Goal: Information Seeking & Learning: Learn about a topic

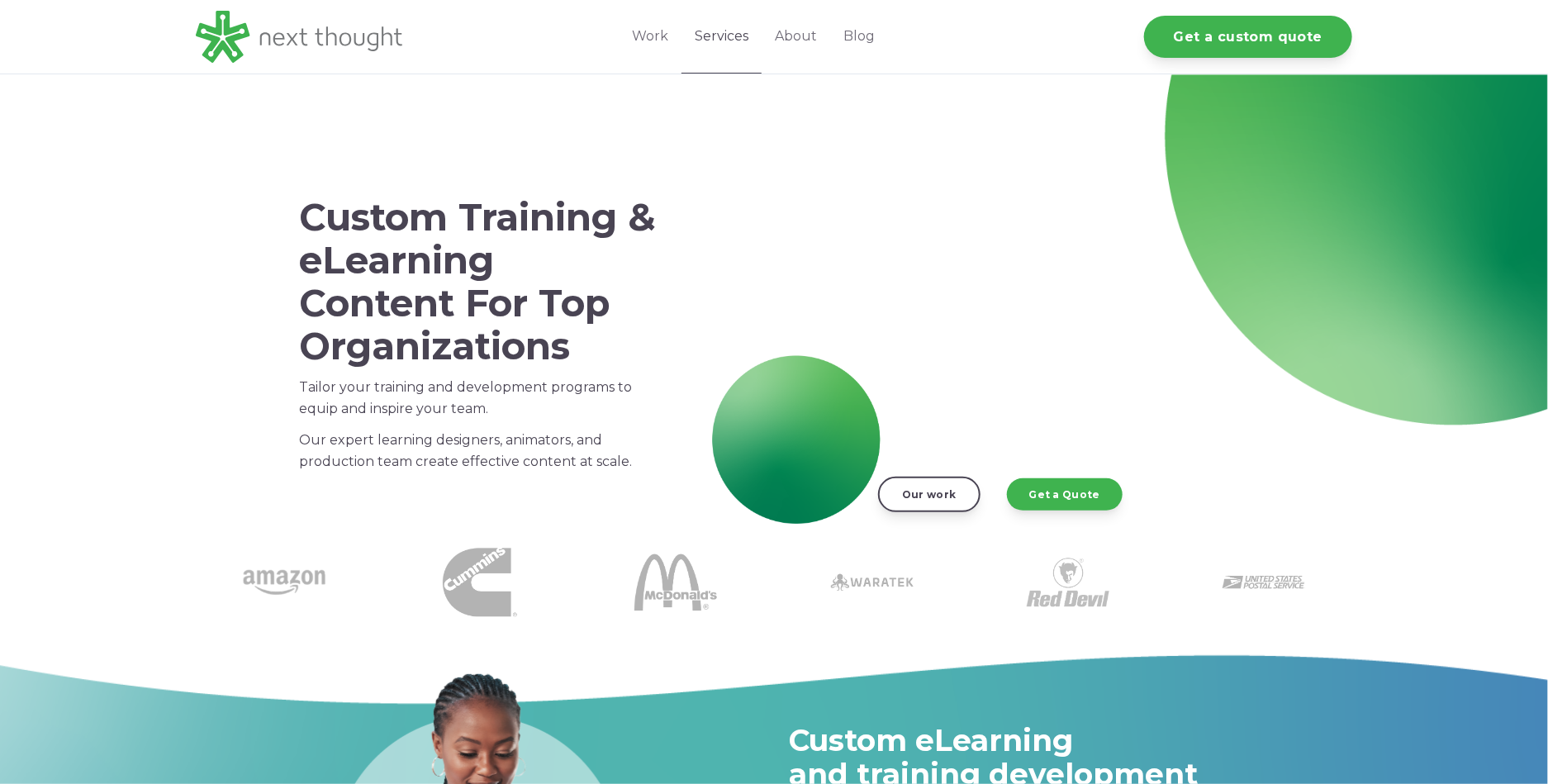
click at [752, 31] on link "Services" at bounding box center [722, 37] width 80 height 73
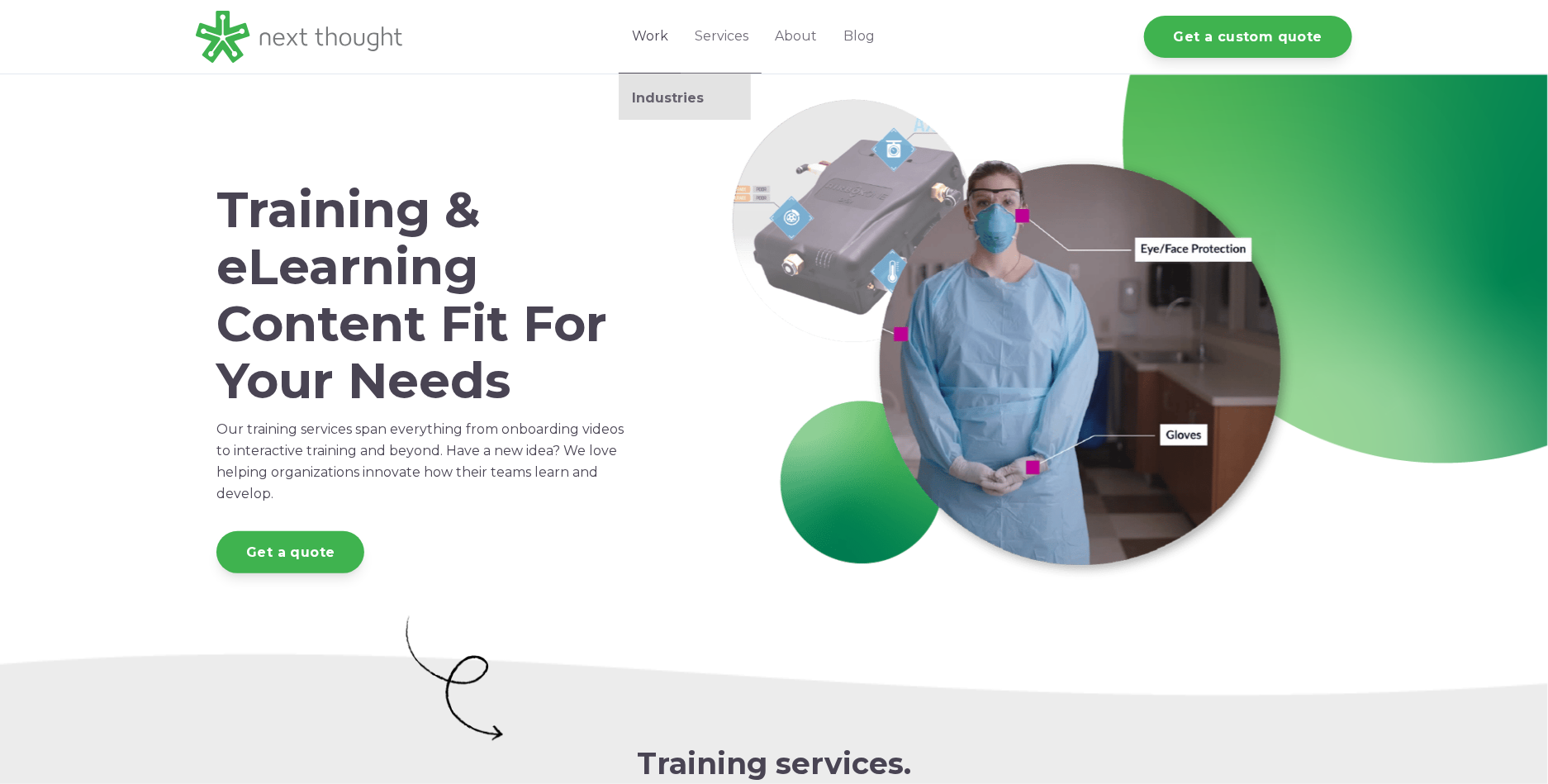
click at [643, 41] on link "Work" at bounding box center [650, 37] width 63 height 73
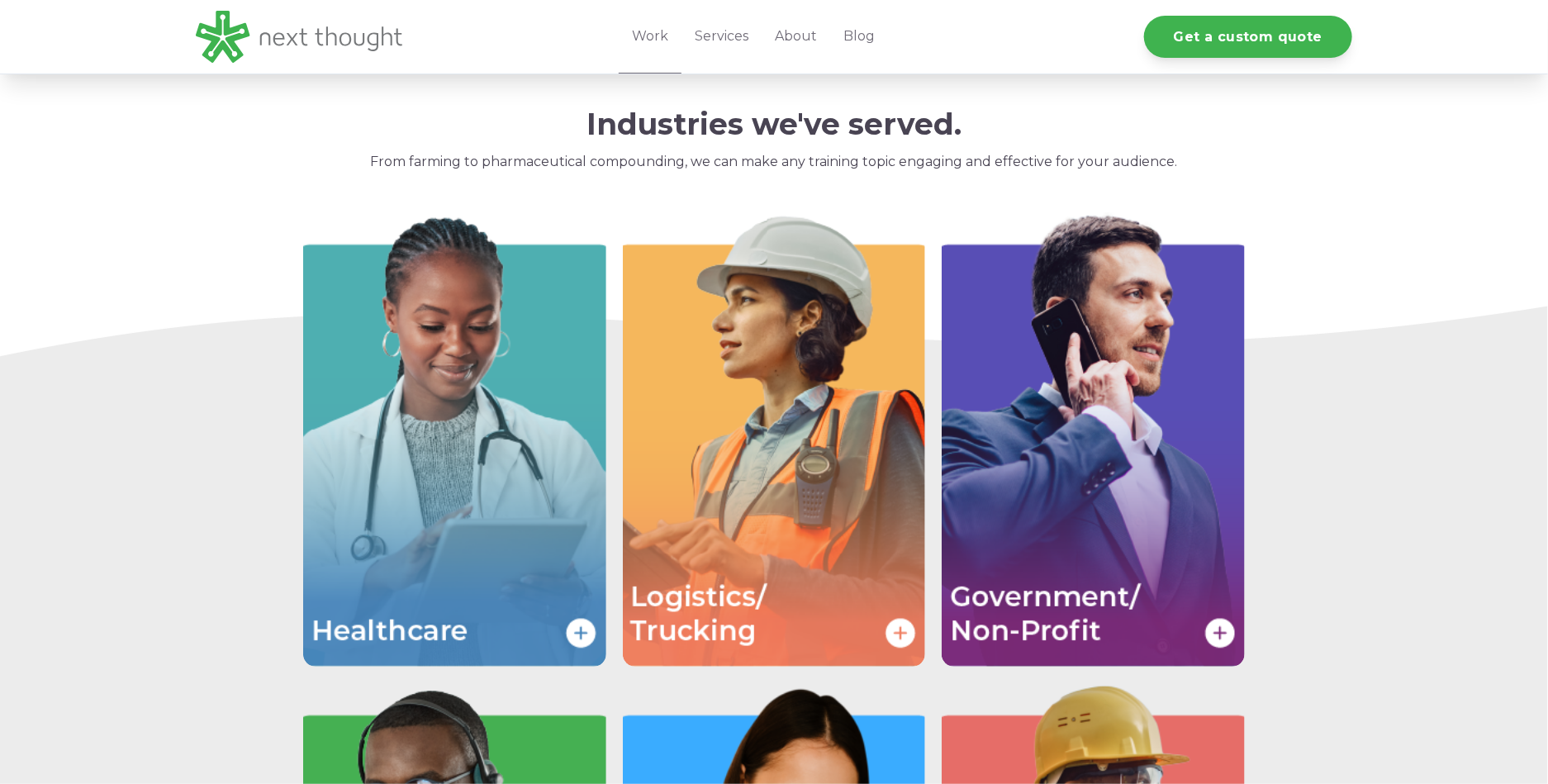
scroll to position [2478, 0]
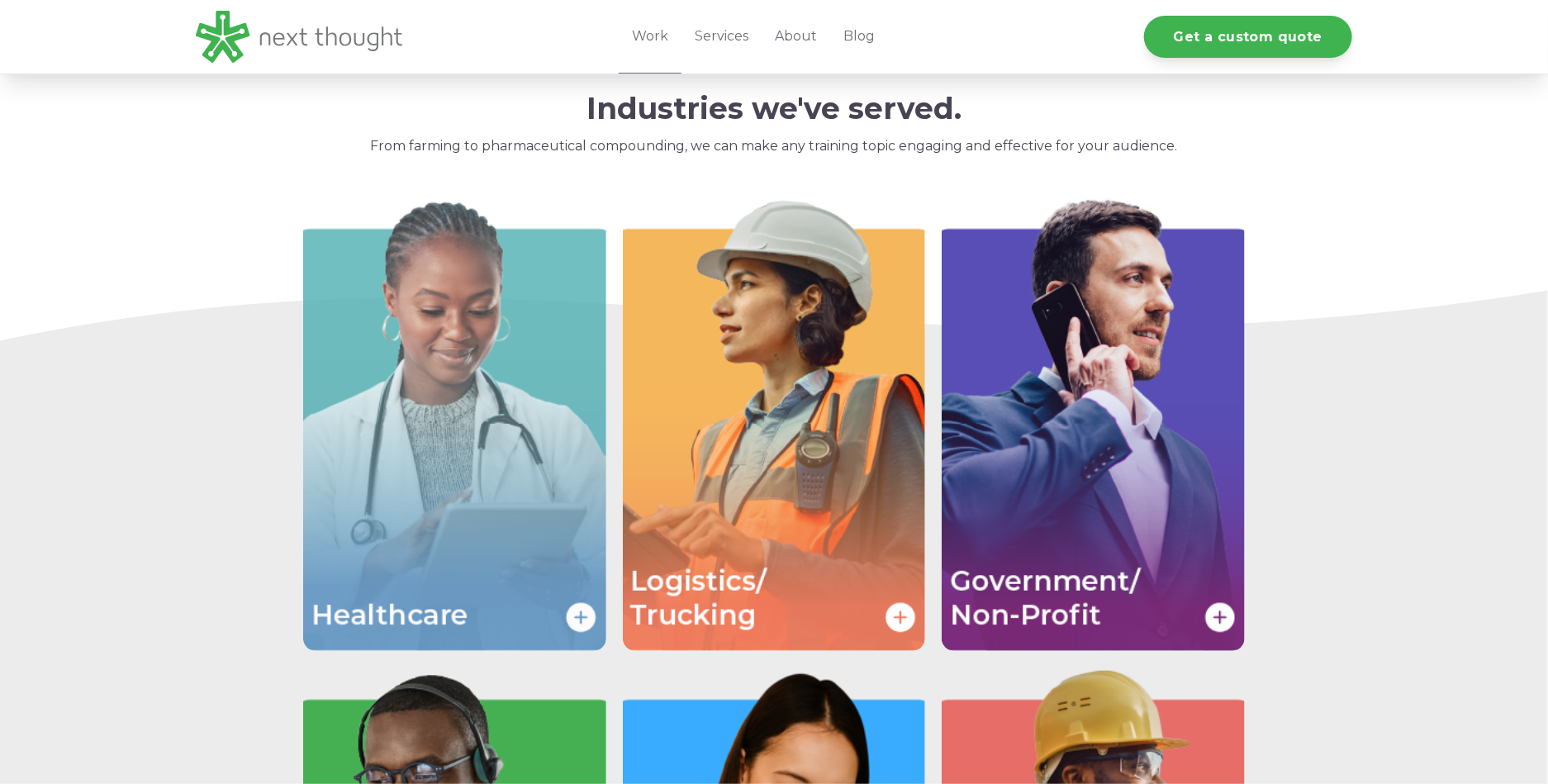
click at [464, 399] on img "Image grid with {{ image_count }} images." at bounding box center [455, 424] width 303 height 454
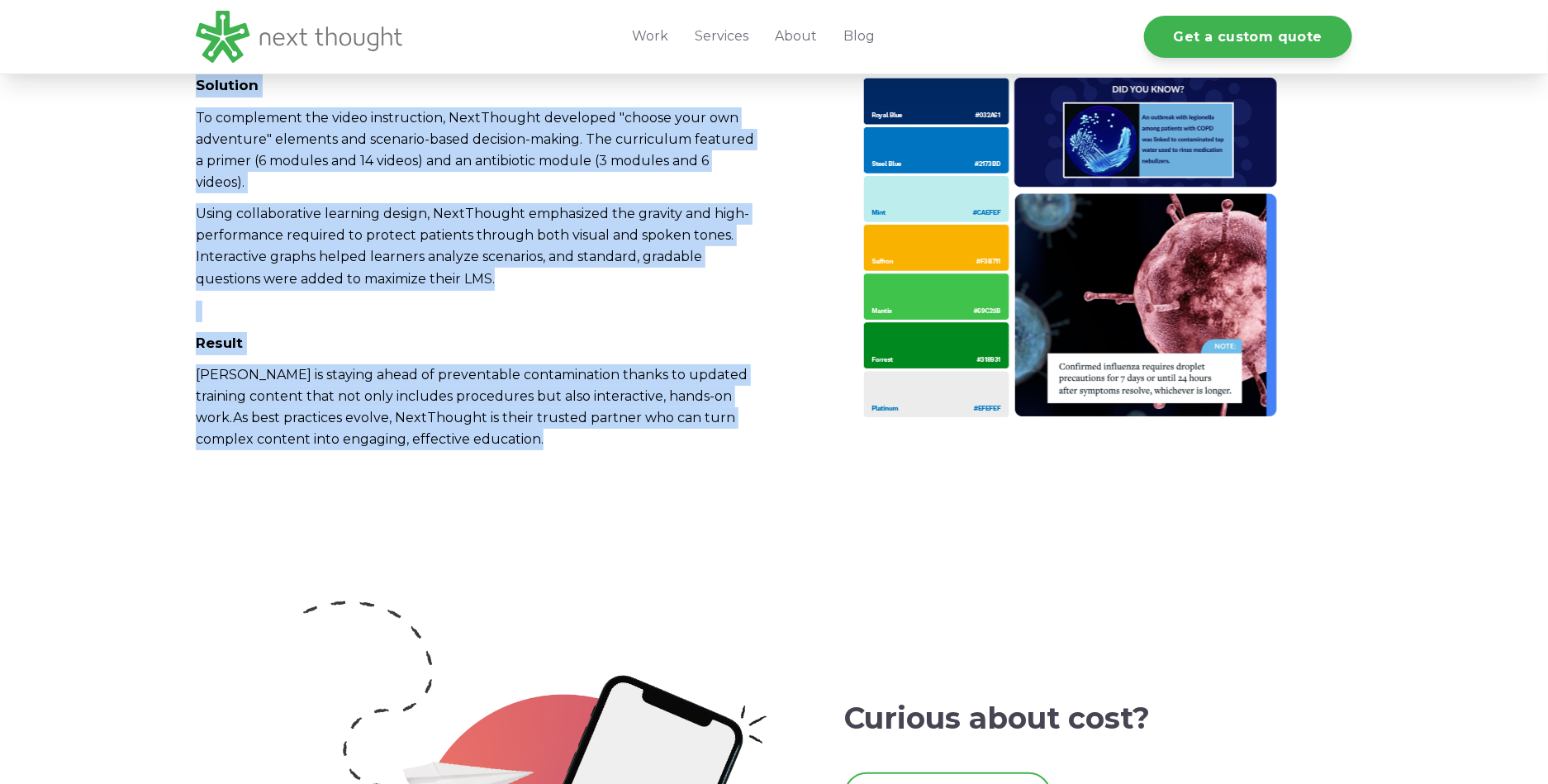
scroll to position [3493, 0]
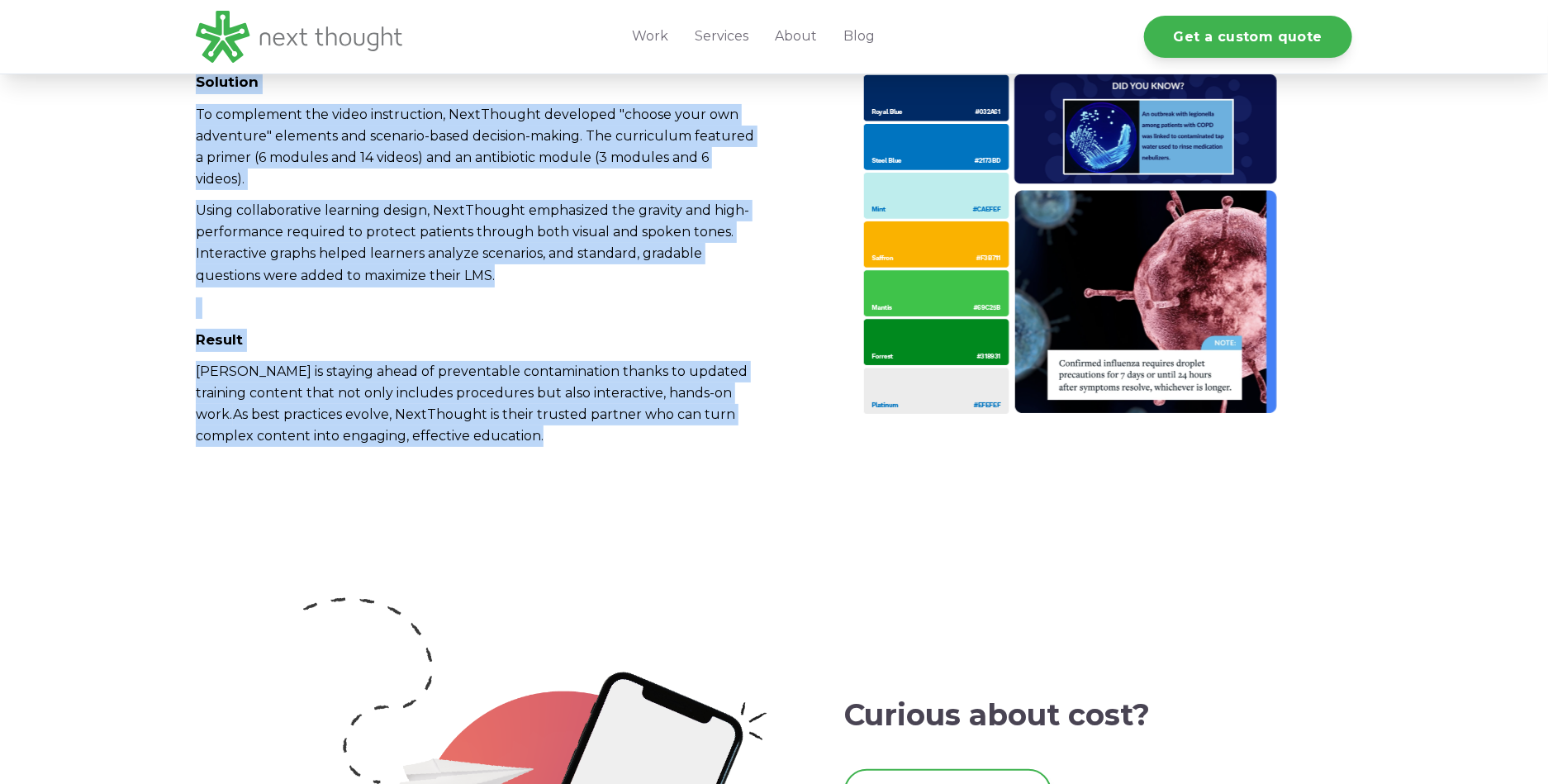
drag, startPoint x: 135, startPoint y: 158, endPoint x: 818, endPoint y: 364, distance: 713.4
copy div "Case Study The Society for Healthcare Epidemiology of America (SHEA) Staying ah…"
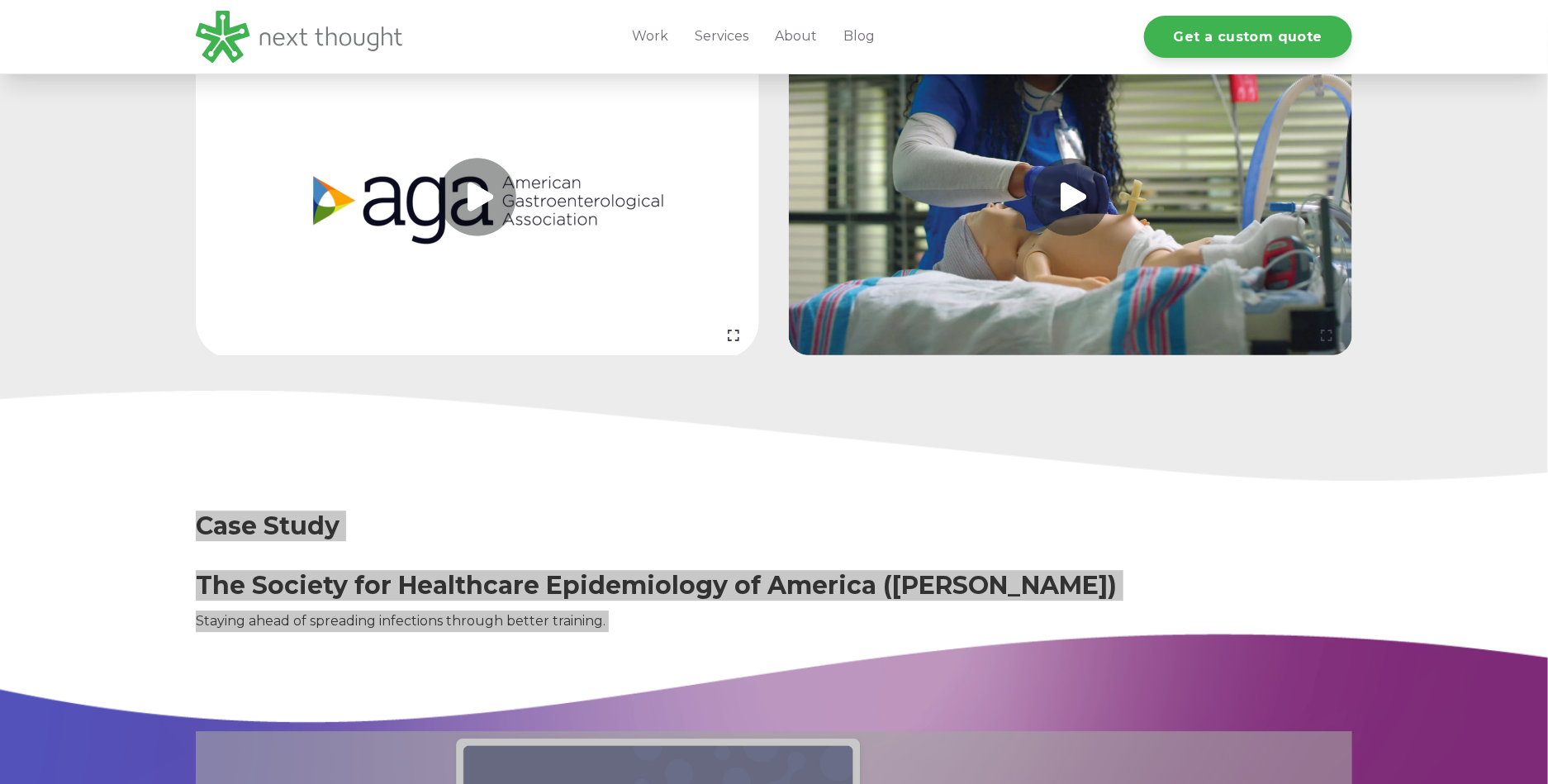
scroll to position [2322, 0]
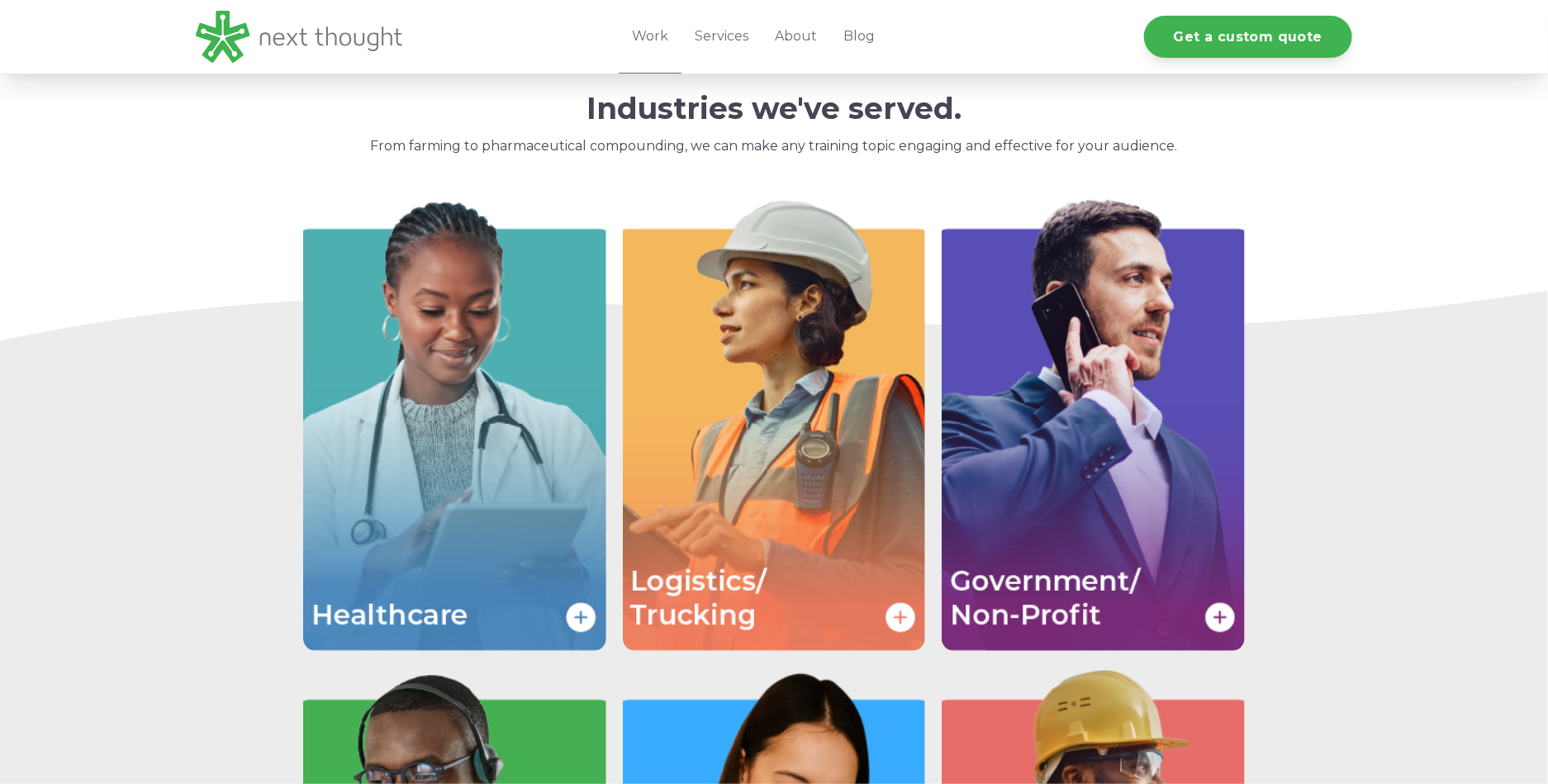
click at [784, 380] on img "Image grid with {{ image_count }} images." at bounding box center [774, 424] width 303 height 454
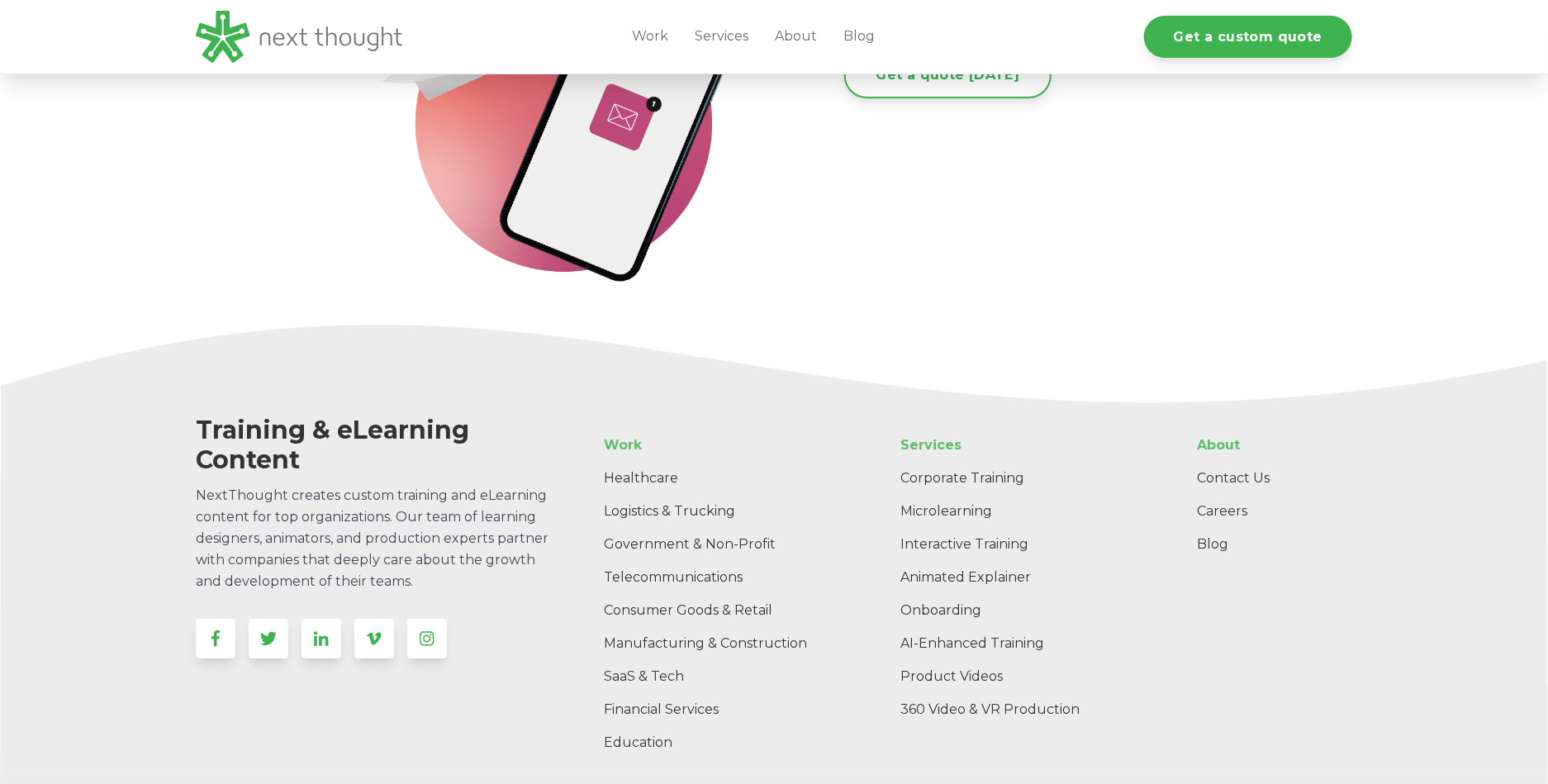
scroll to position [3343, 0]
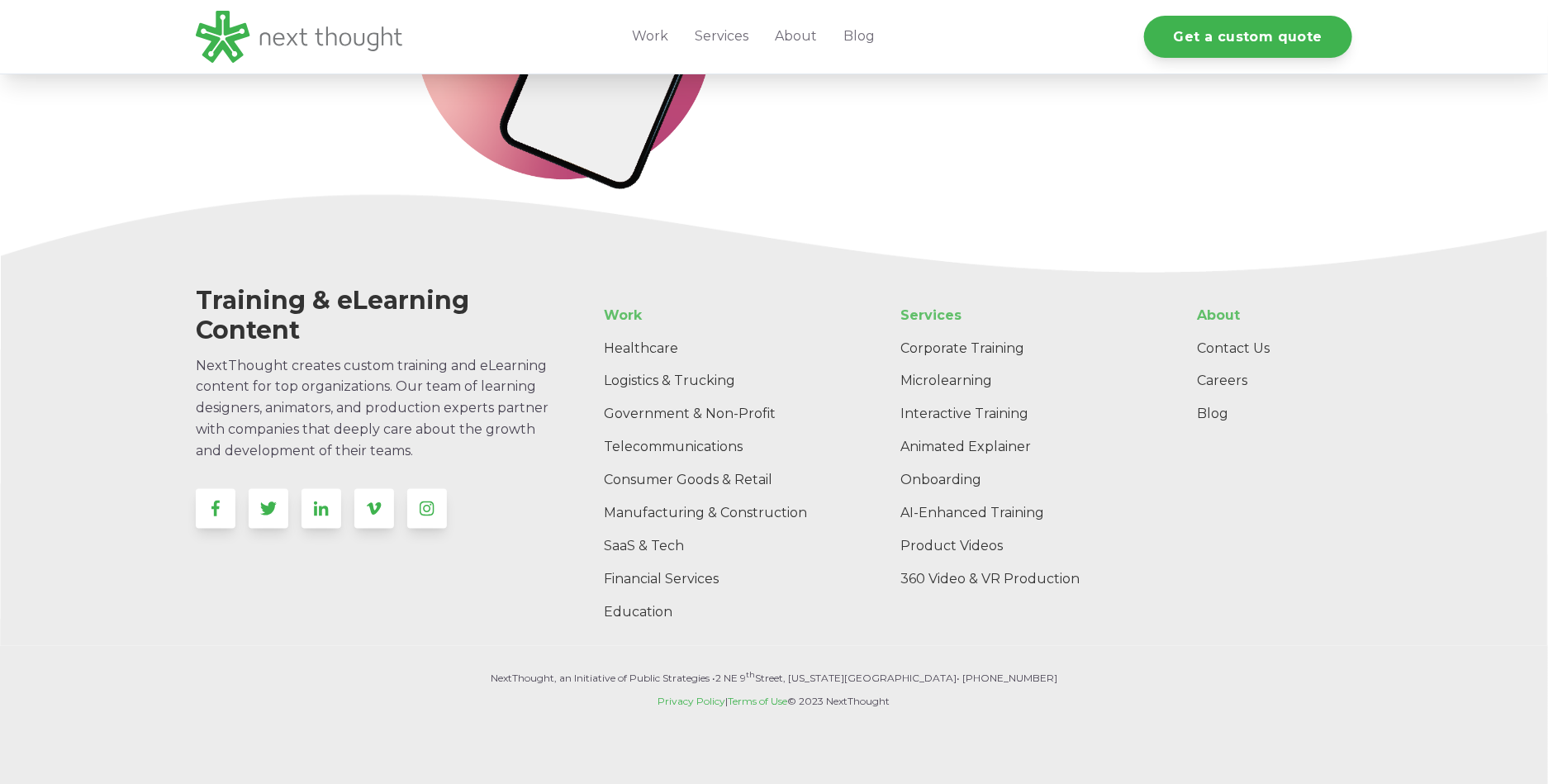
scroll to position [4853, 0]
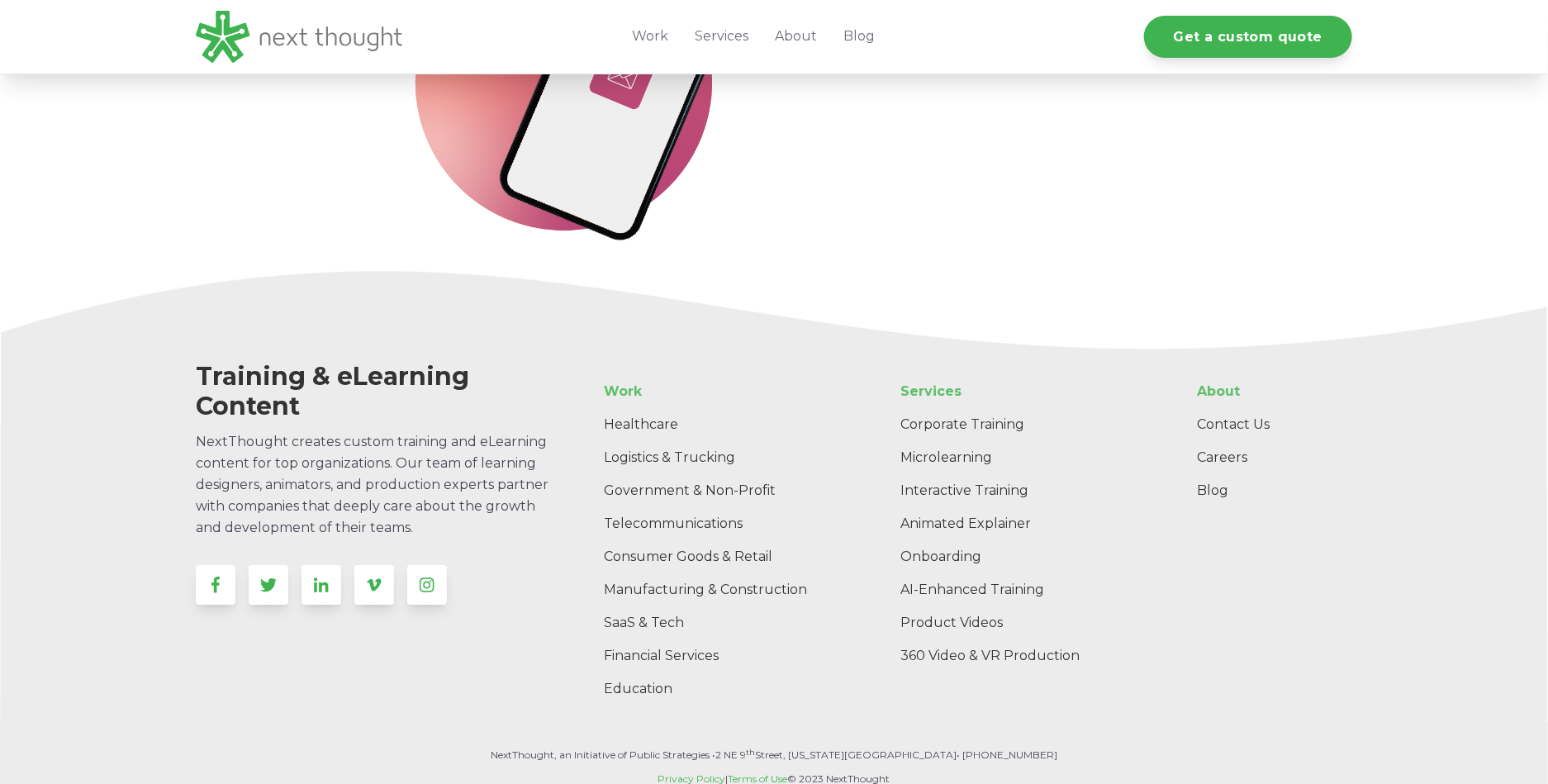
scroll to position [2819, 0]
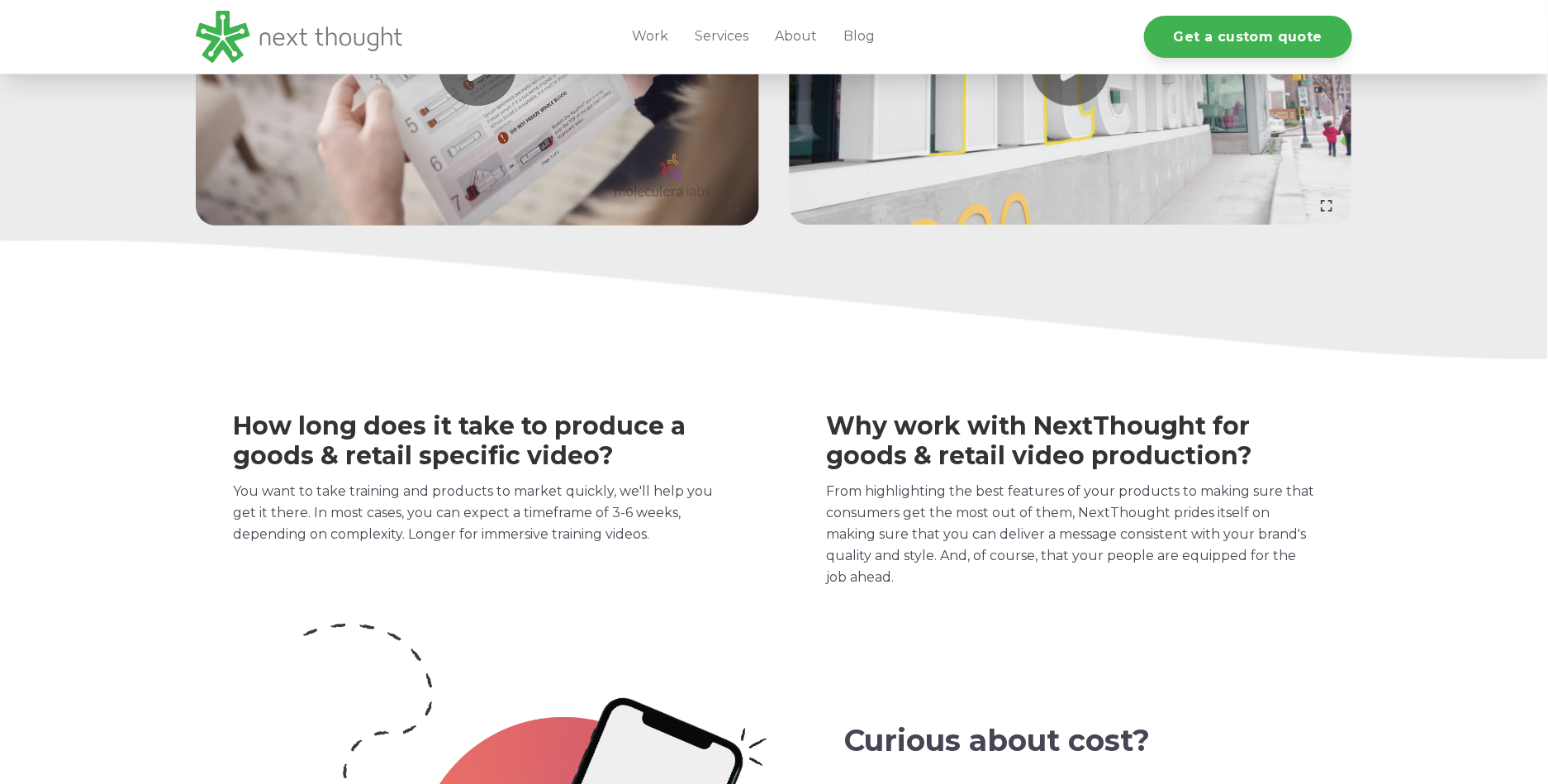
scroll to position [2820, 0]
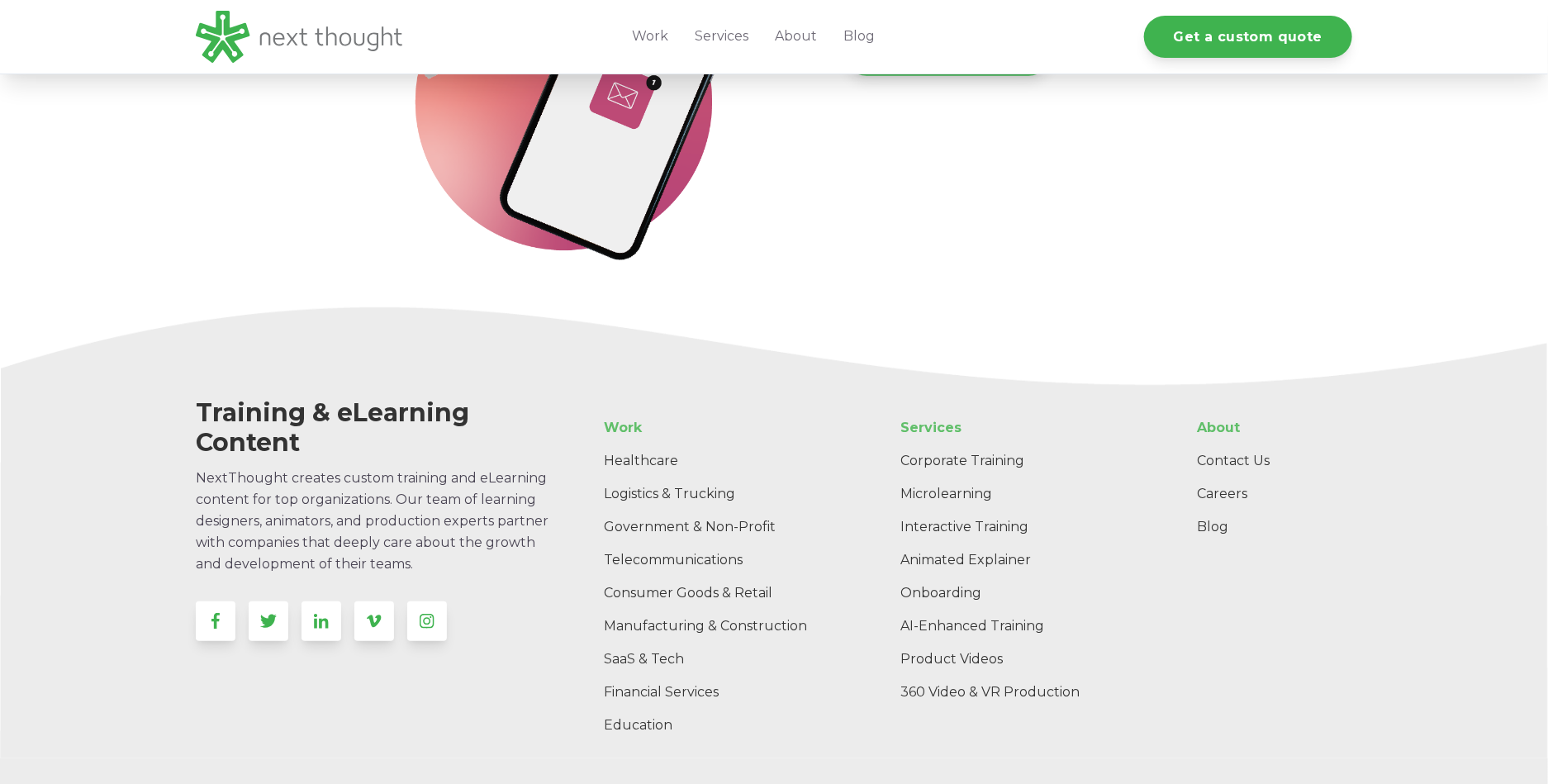
scroll to position [4148, 0]
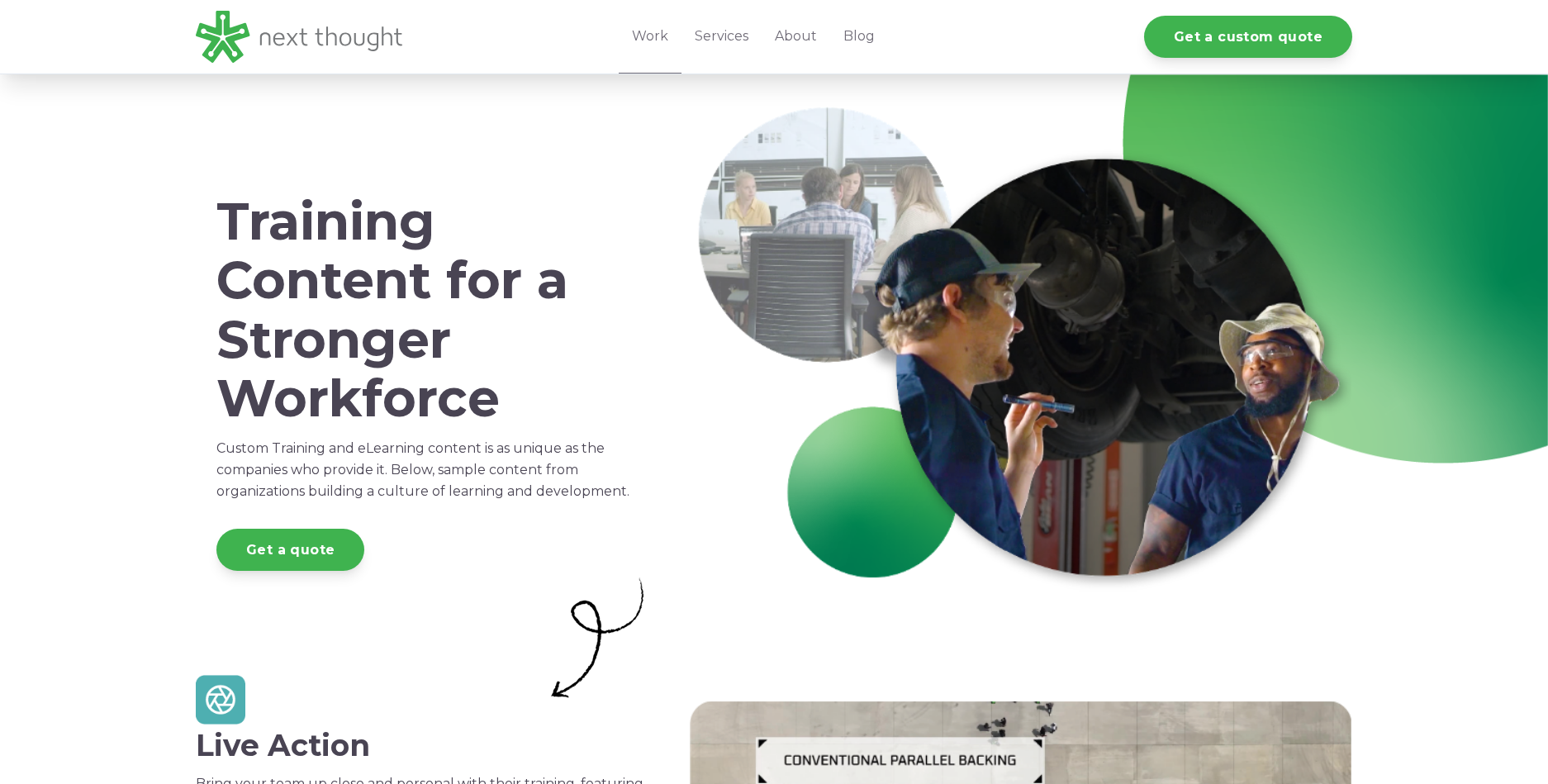
scroll to position [3600, 0]
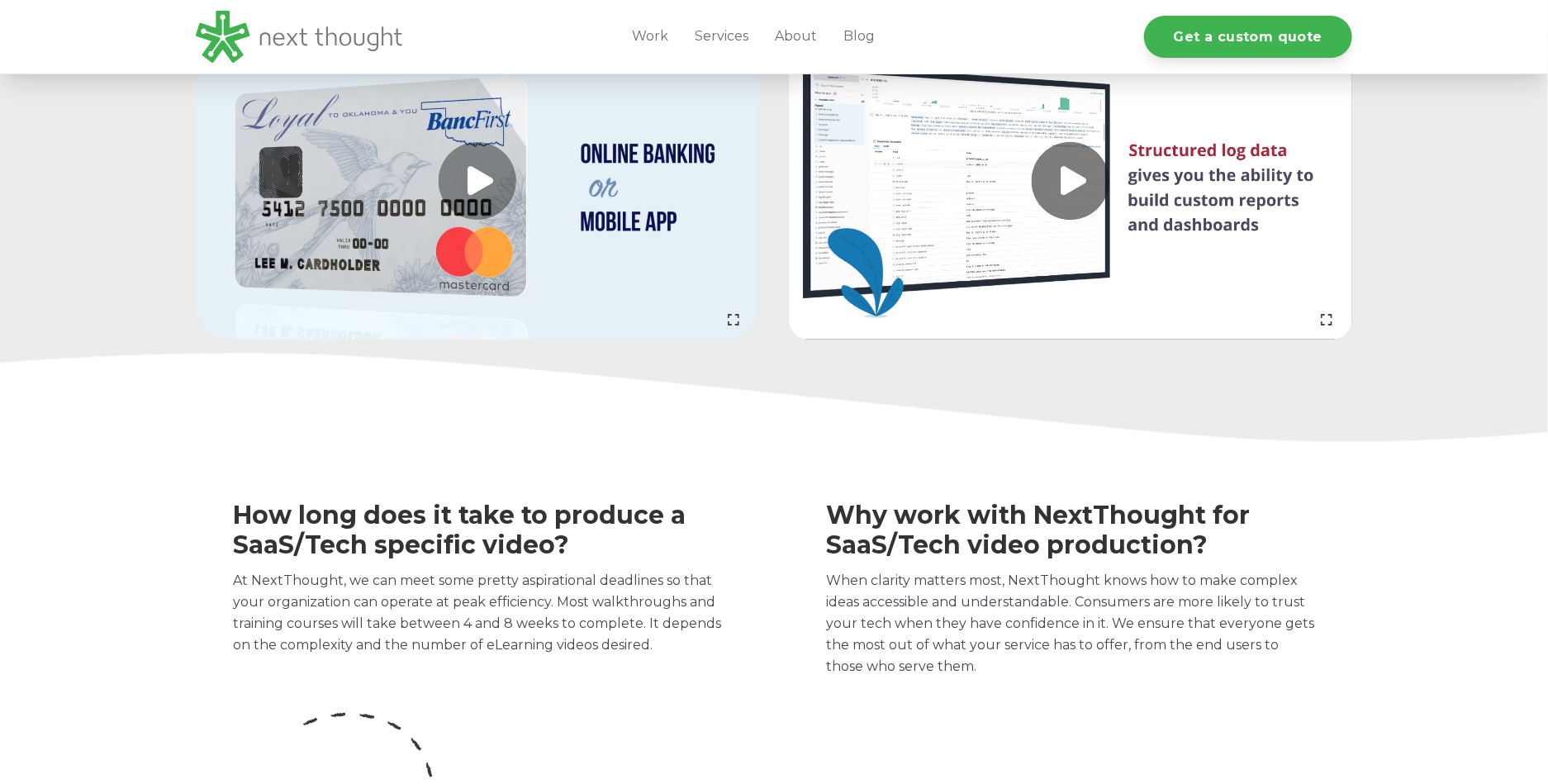
scroll to position [1995, 0]
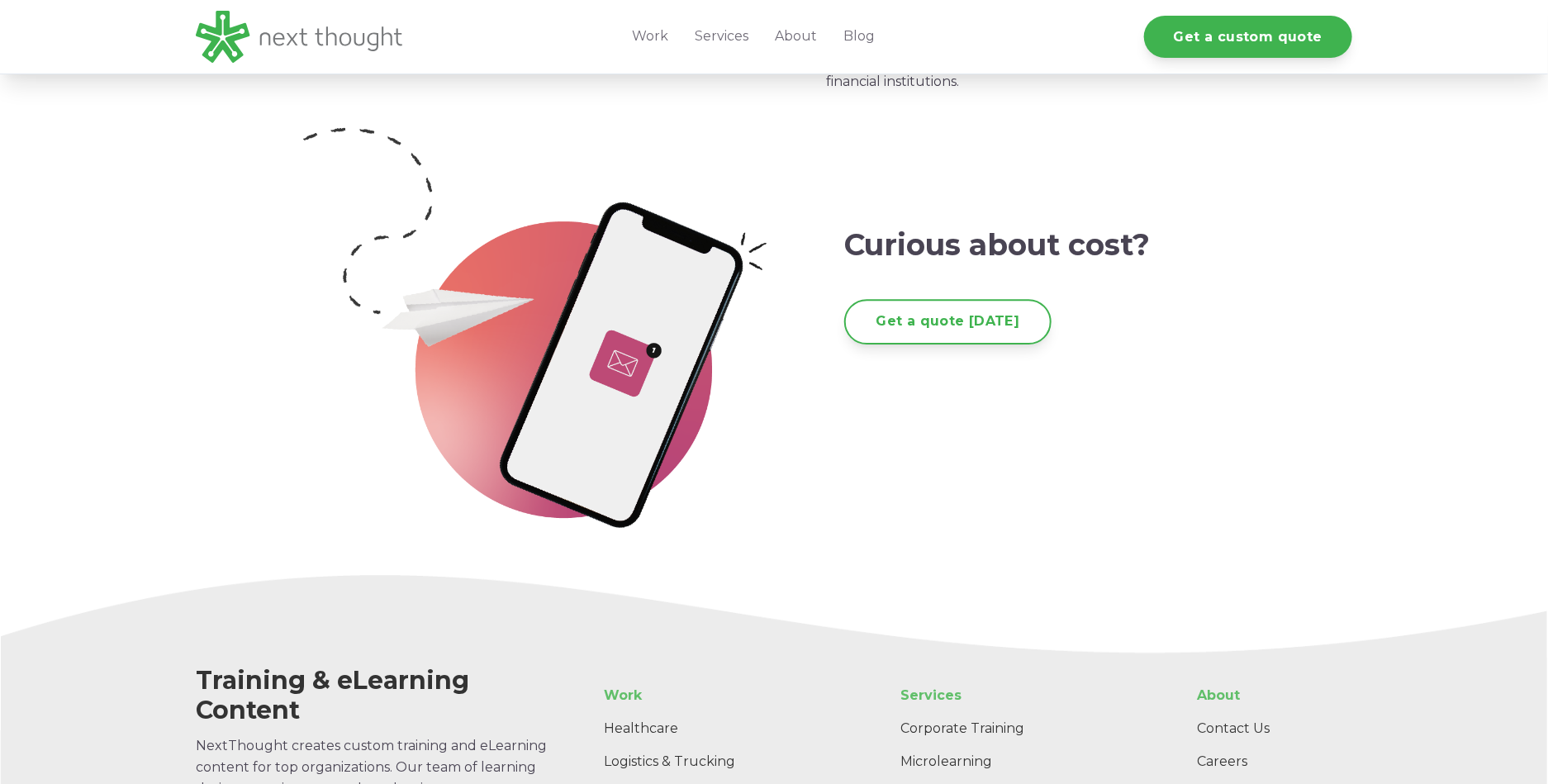
scroll to position [2739, 0]
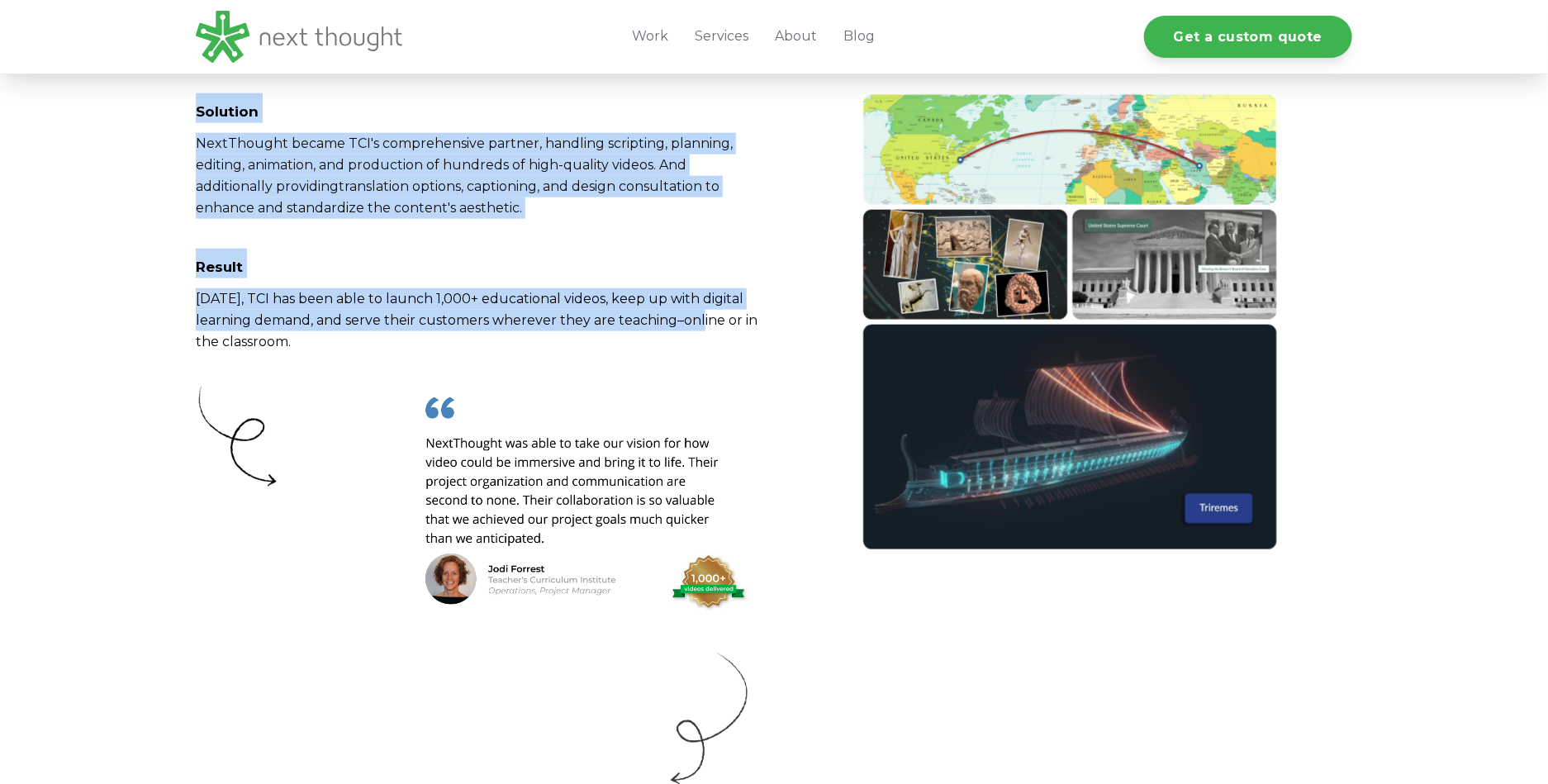
scroll to position [7933, 0]
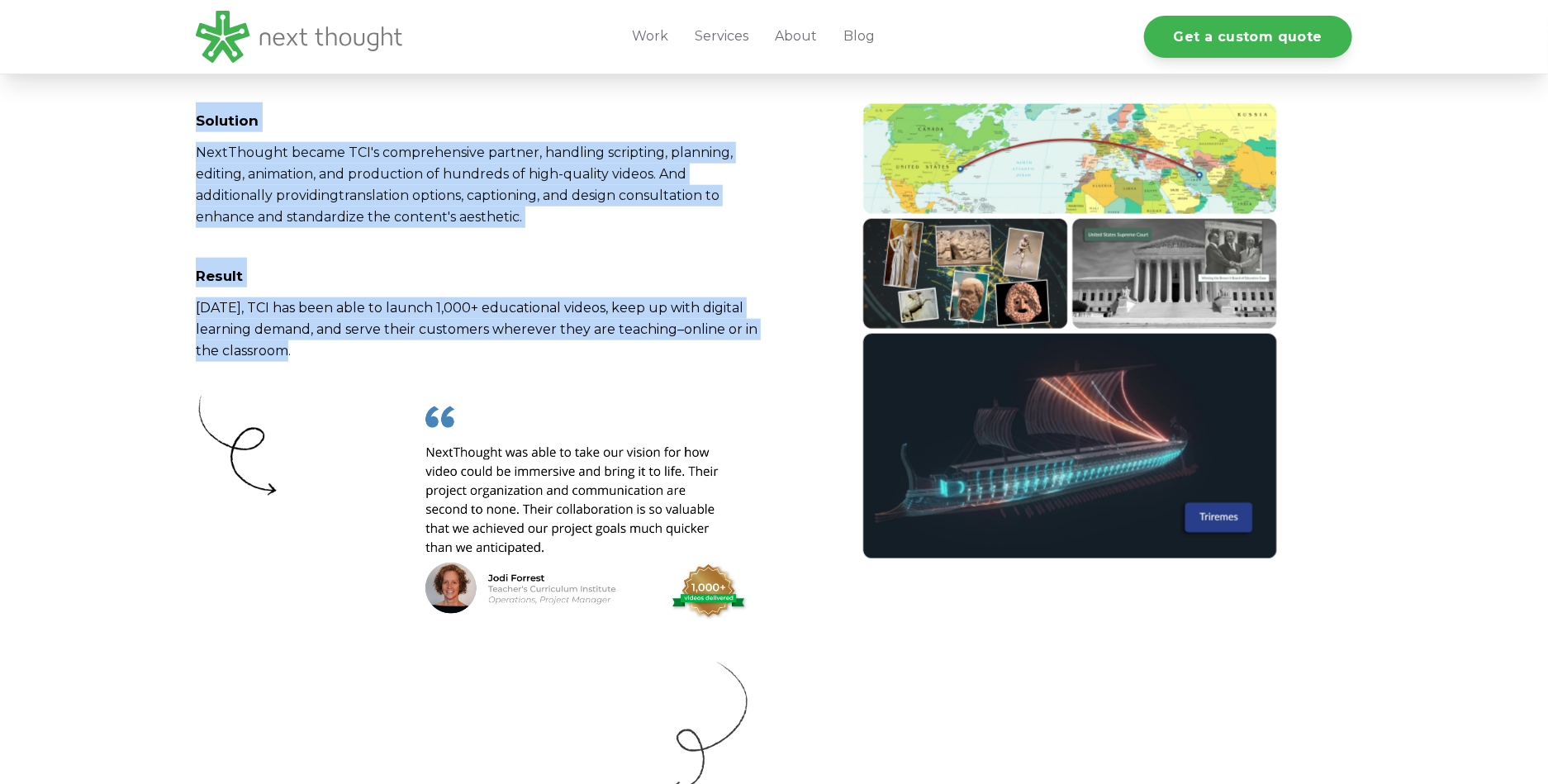
drag, startPoint x: 184, startPoint y: 117, endPoint x: 740, endPoint y: 350, distance: 602.8
copy div "Case Study Teacher's Curriculum Institute Producing 1,000+ videos when learning…"
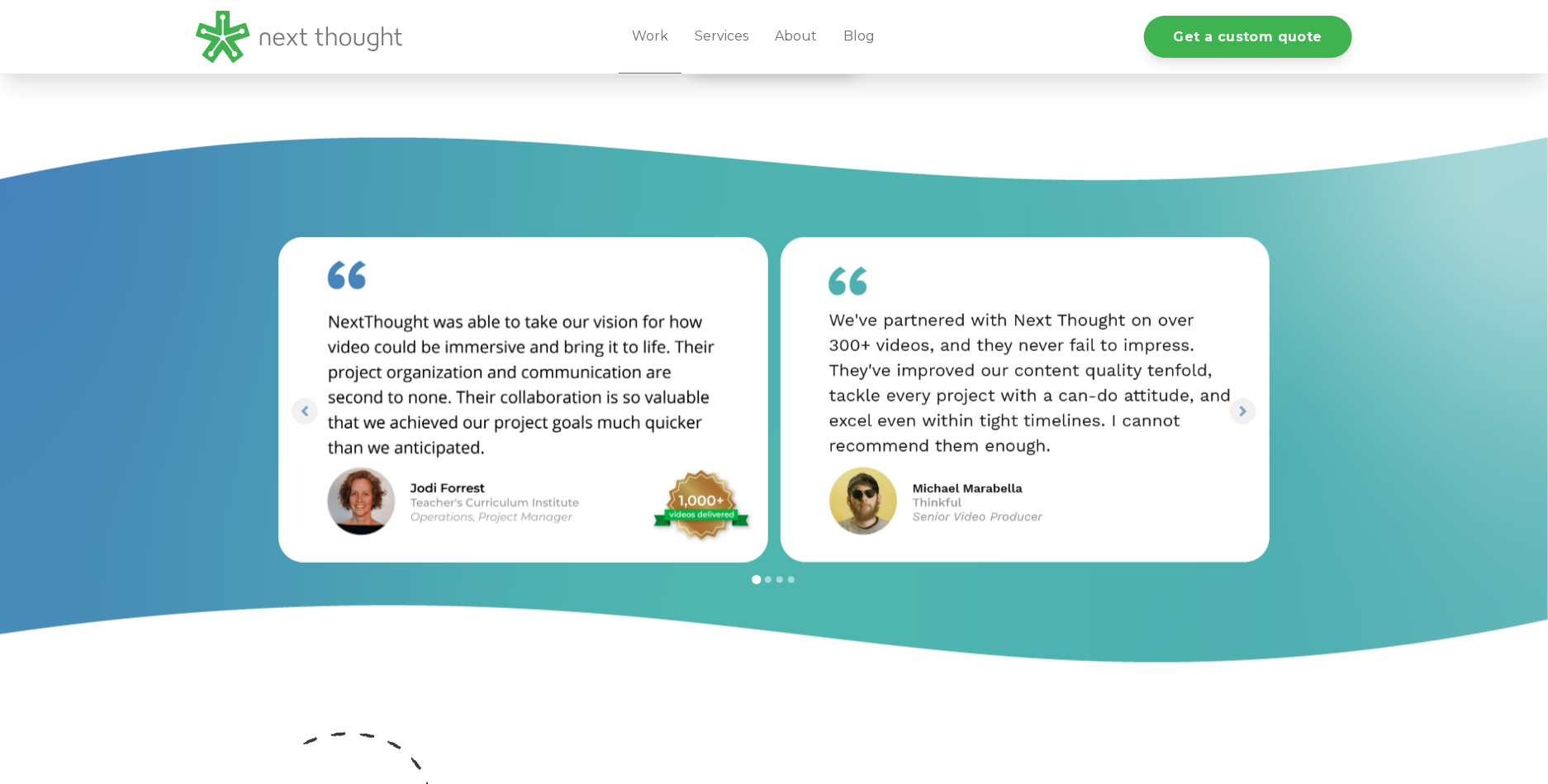
scroll to position [4073, 0]
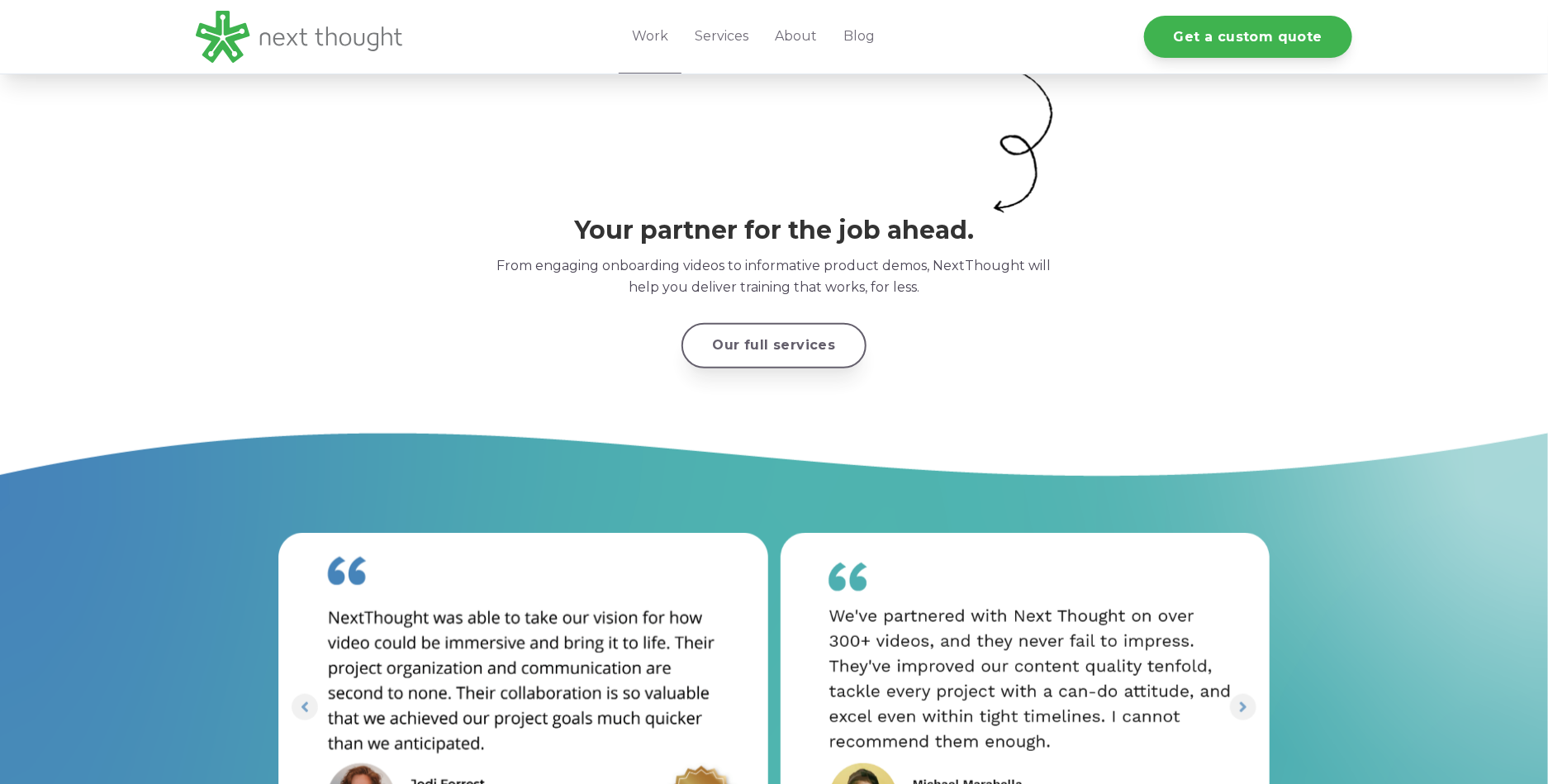
click at [781, 343] on link "Our full services" at bounding box center [774, 346] width 186 height 45
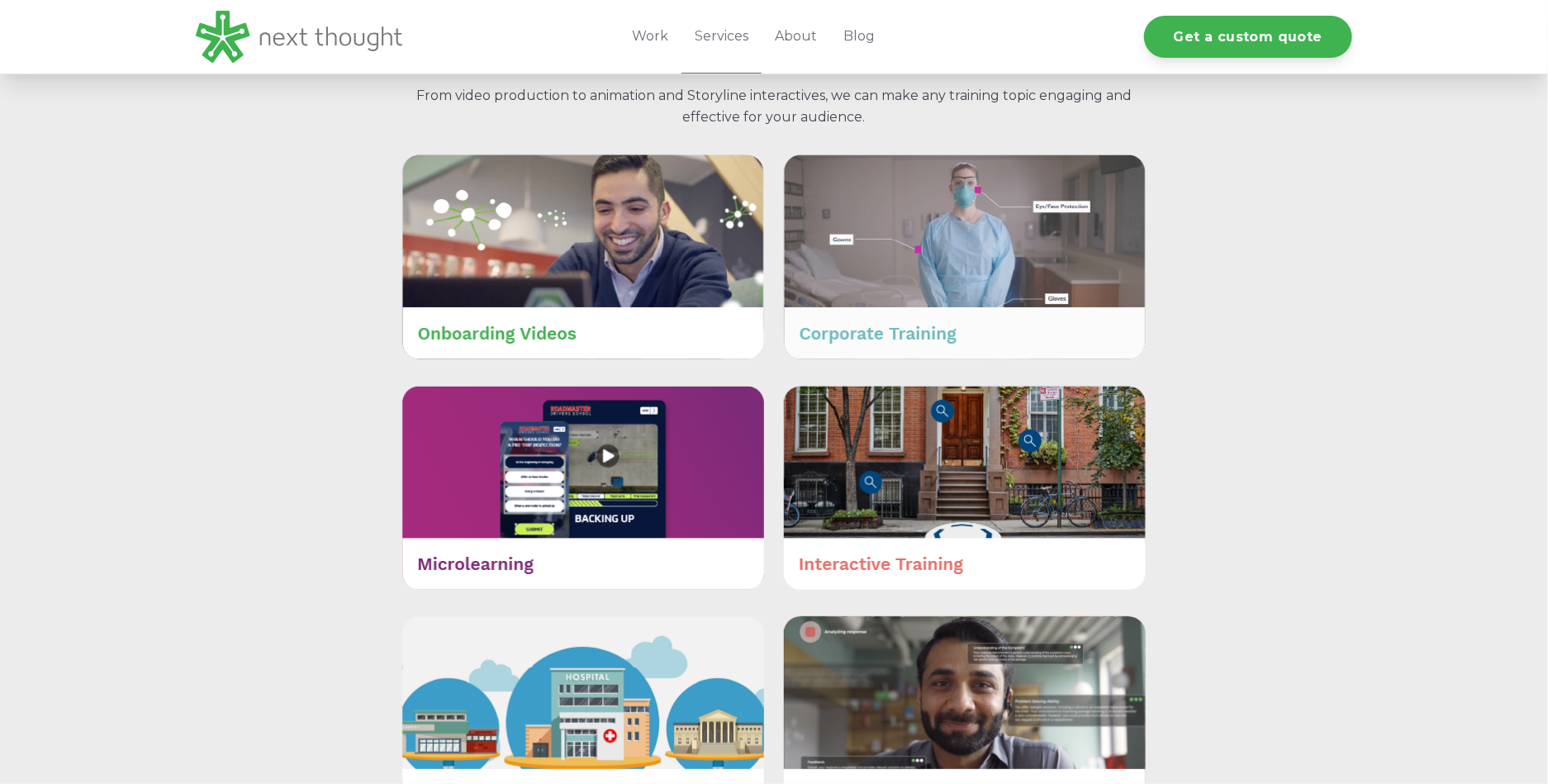
click at [885, 309] on img at bounding box center [965, 256] width 362 height 204
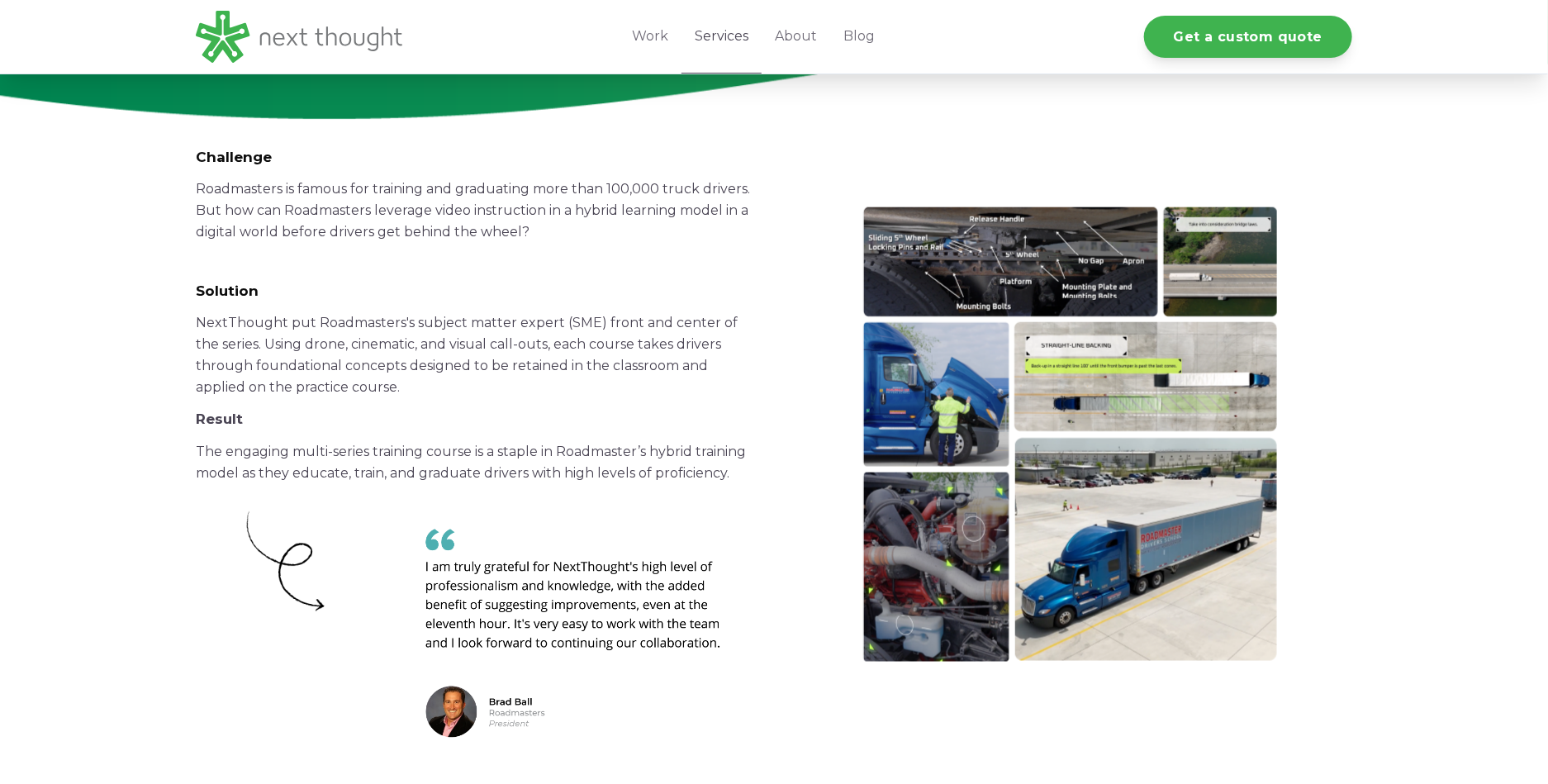
scroll to position [4494, 0]
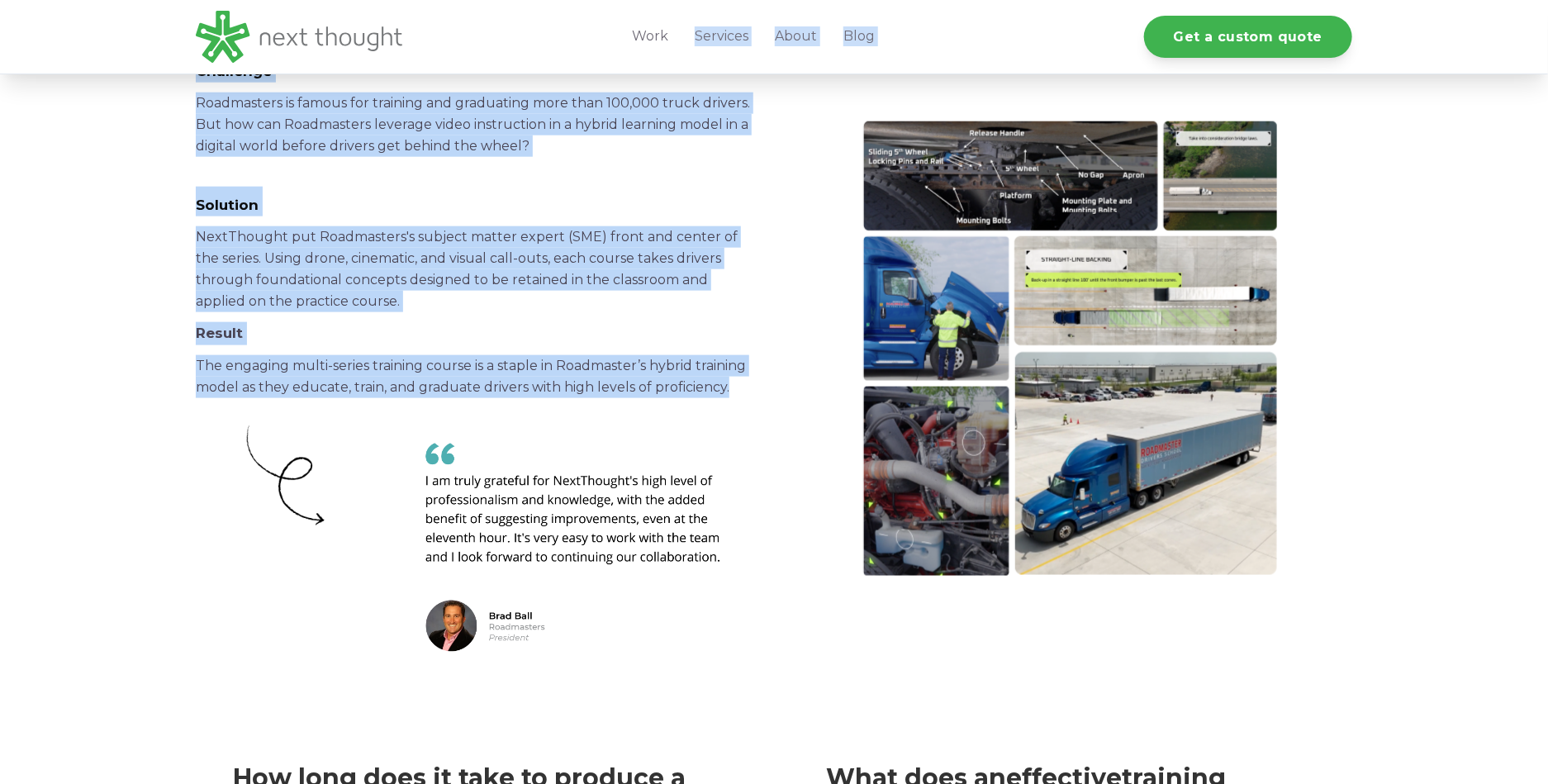
drag, startPoint x: 170, startPoint y: 189, endPoint x: 739, endPoint y: 416, distance: 612.6
copy div "Services About Blog Get a custom quote Get a custom quote Back to Services Corp…"
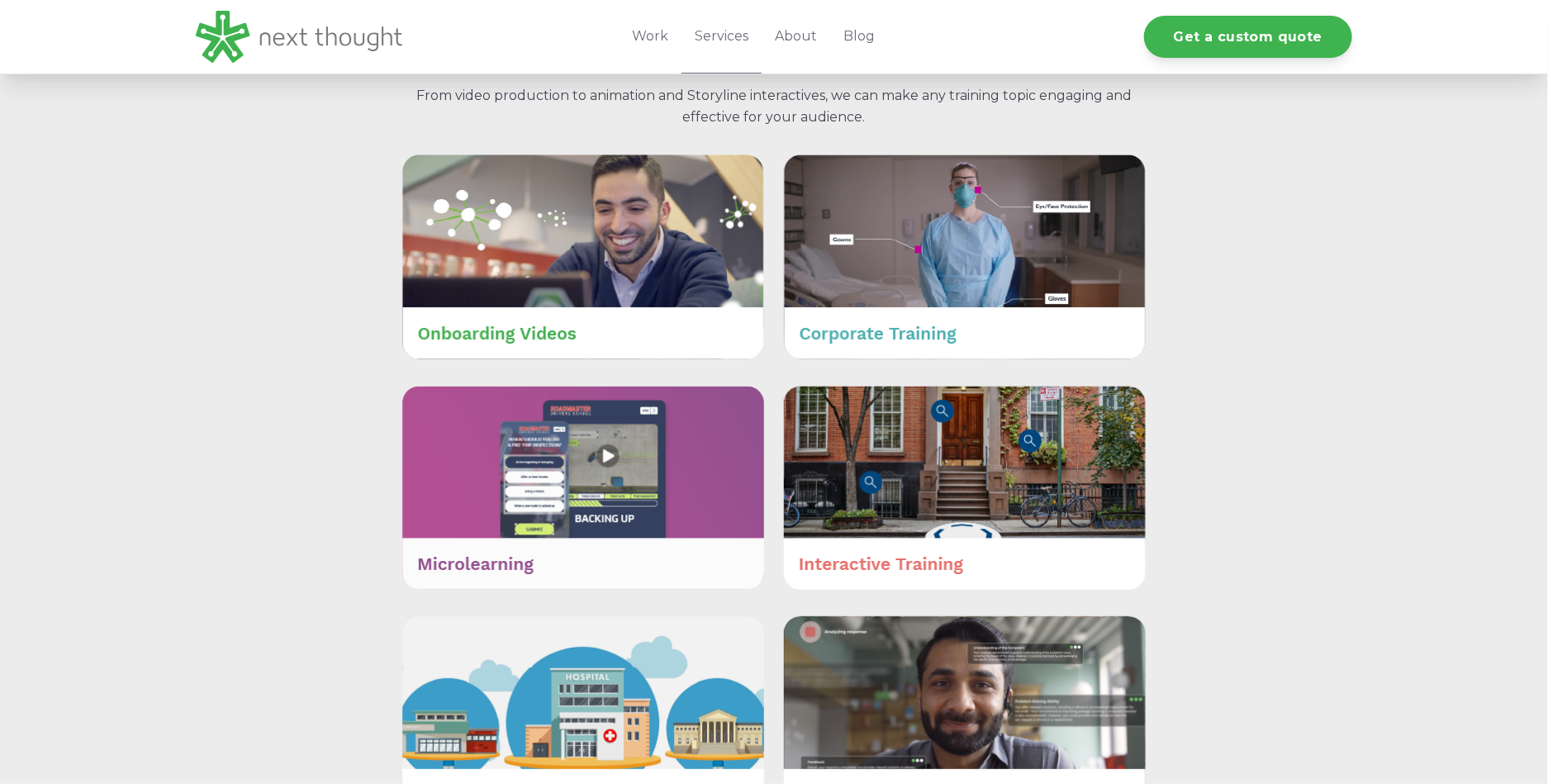
click at [647, 454] on img at bounding box center [583, 488] width 362 height 205
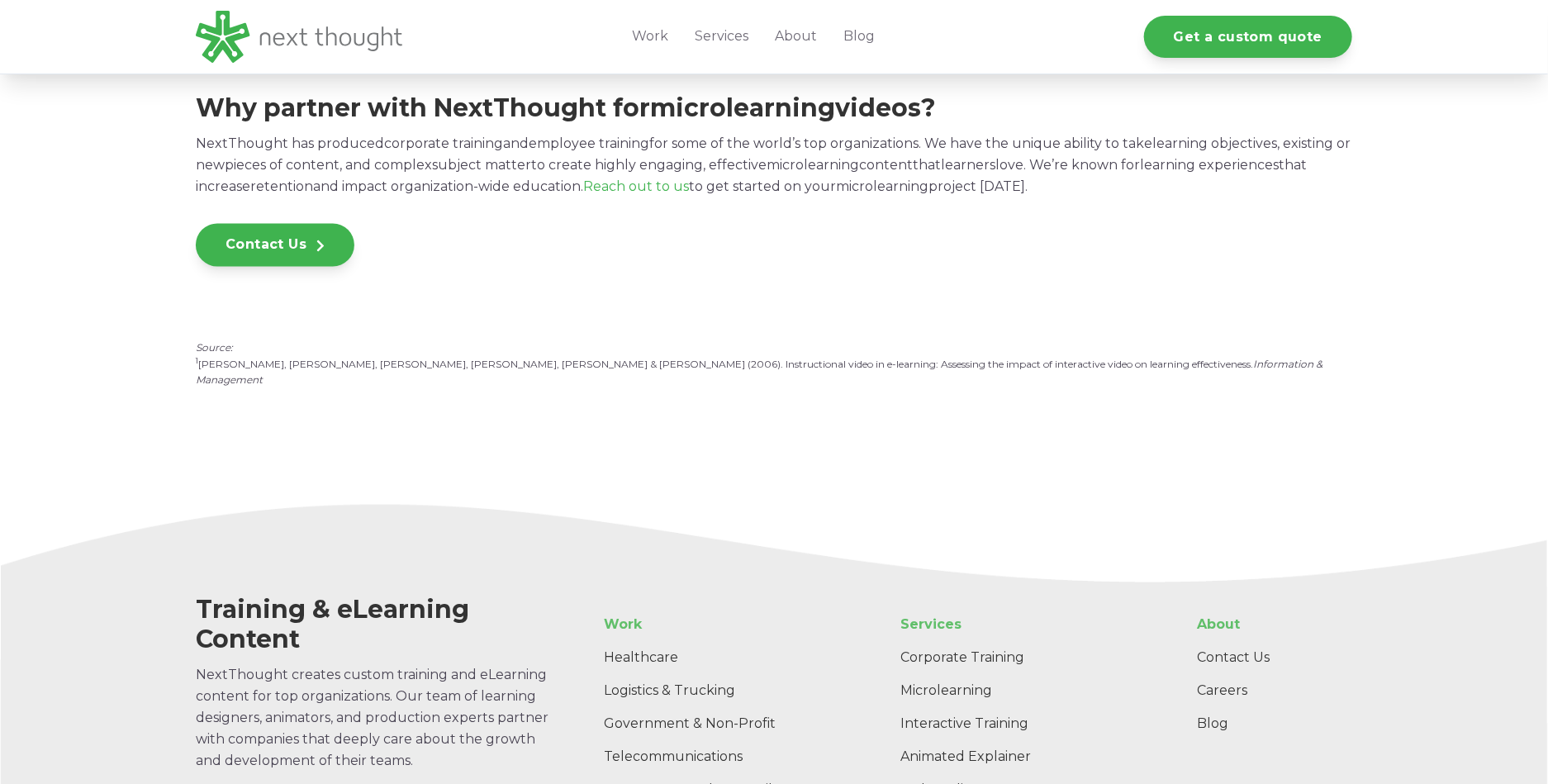
scroll to position [5339, 0]
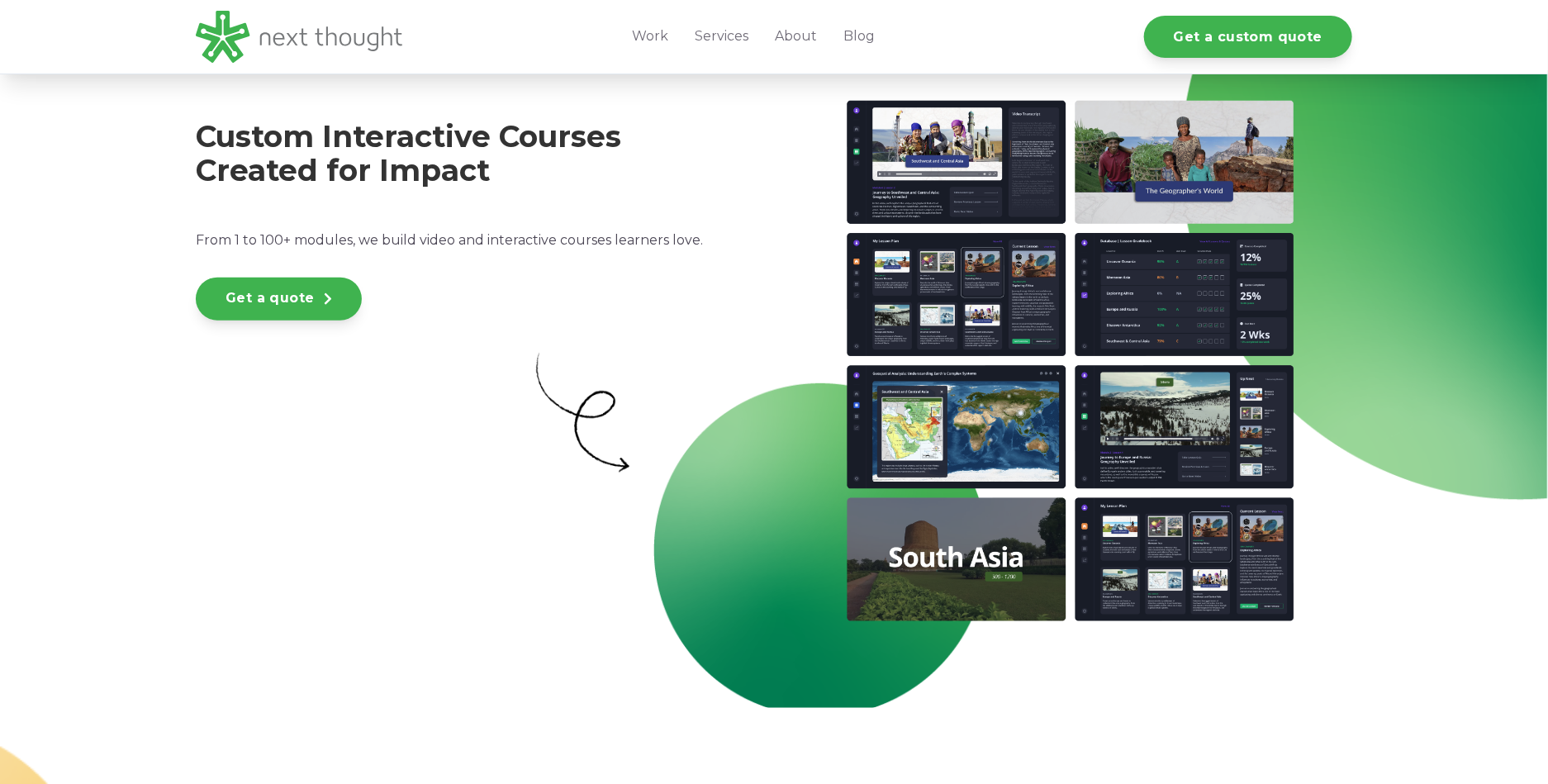
scroll to position [4396, 0]
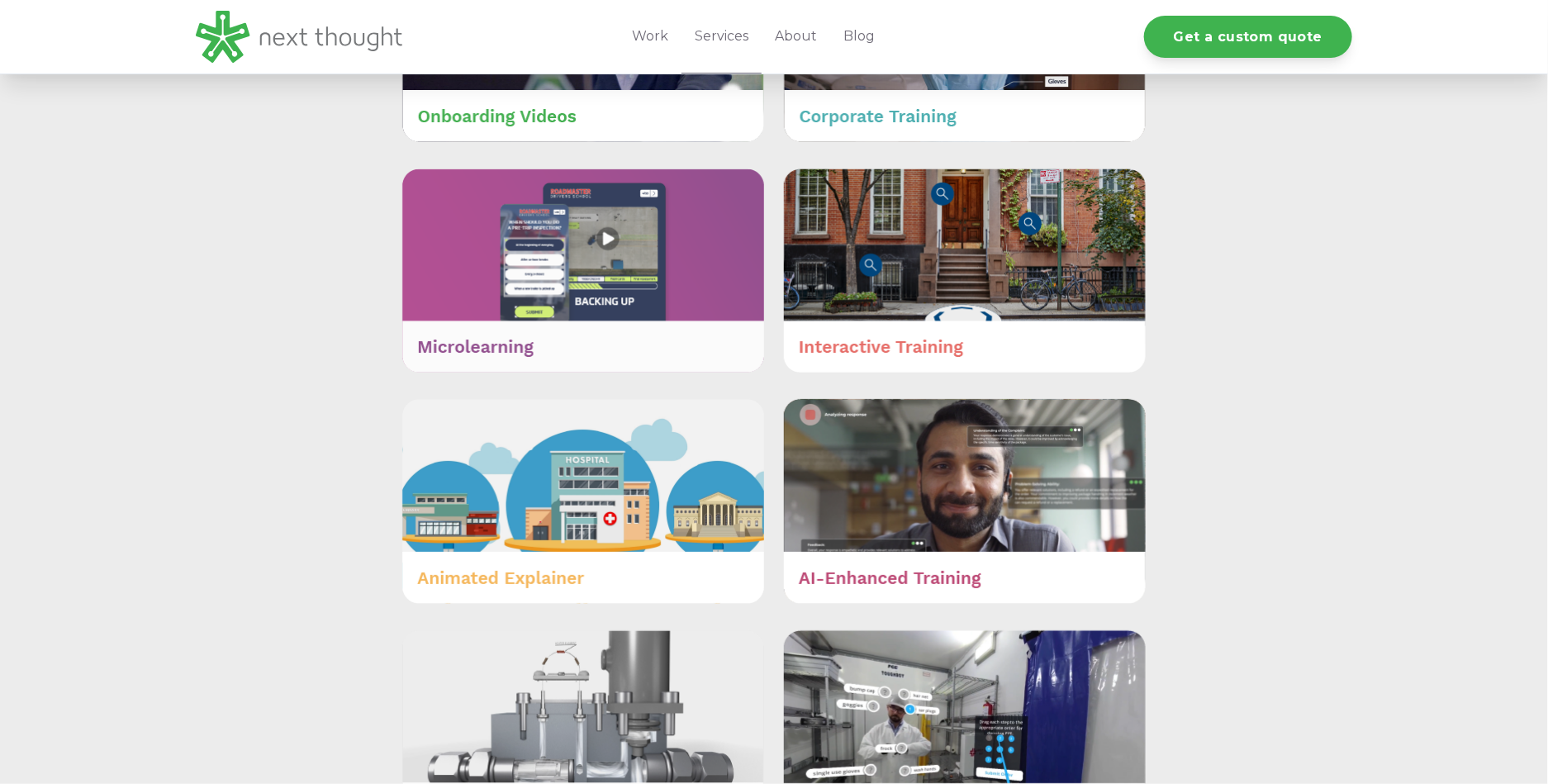
scroll to position [975, 0]
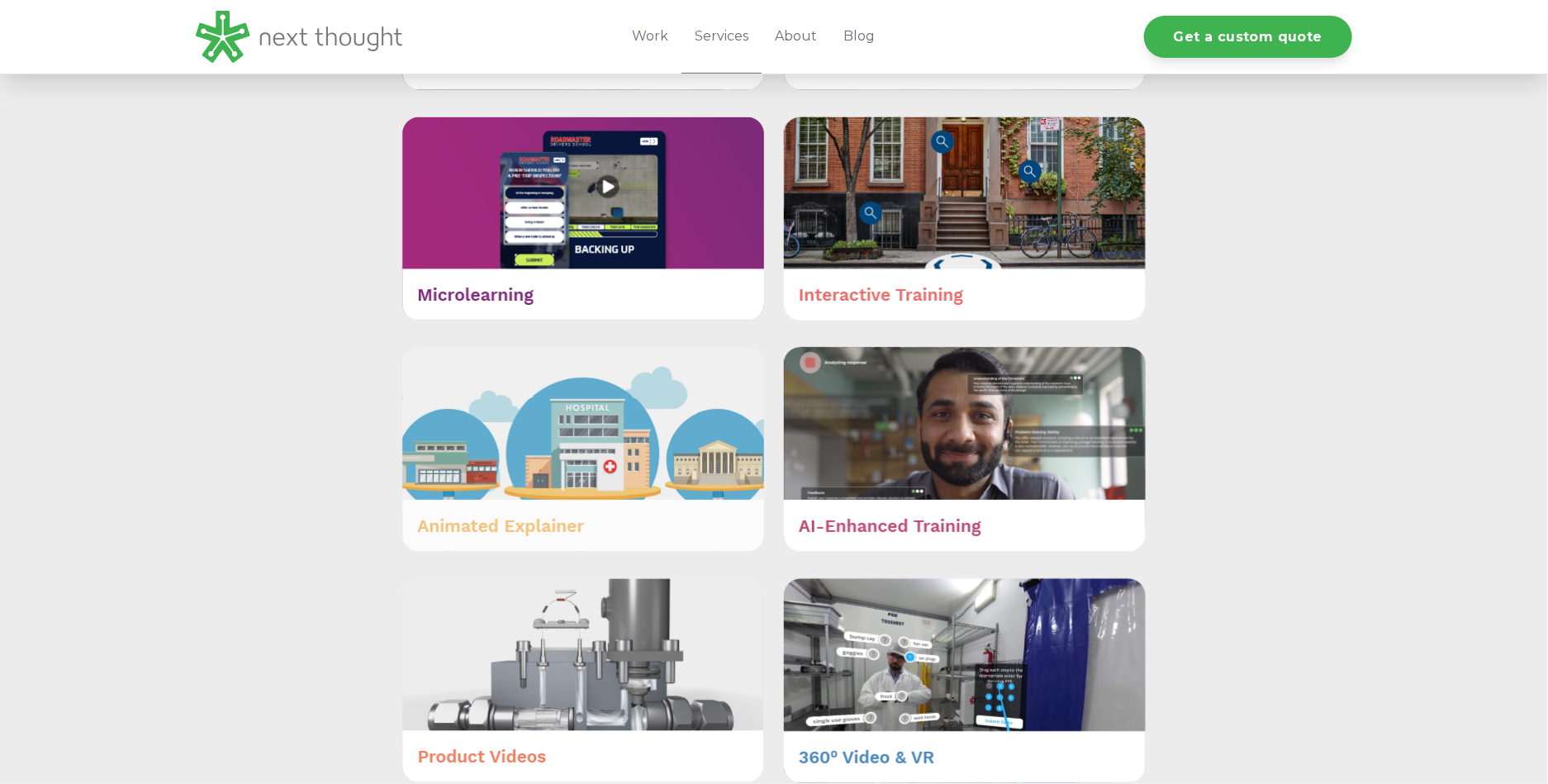
click at [663, 422] on img at bounding box center [583, 449] width 362 height 205
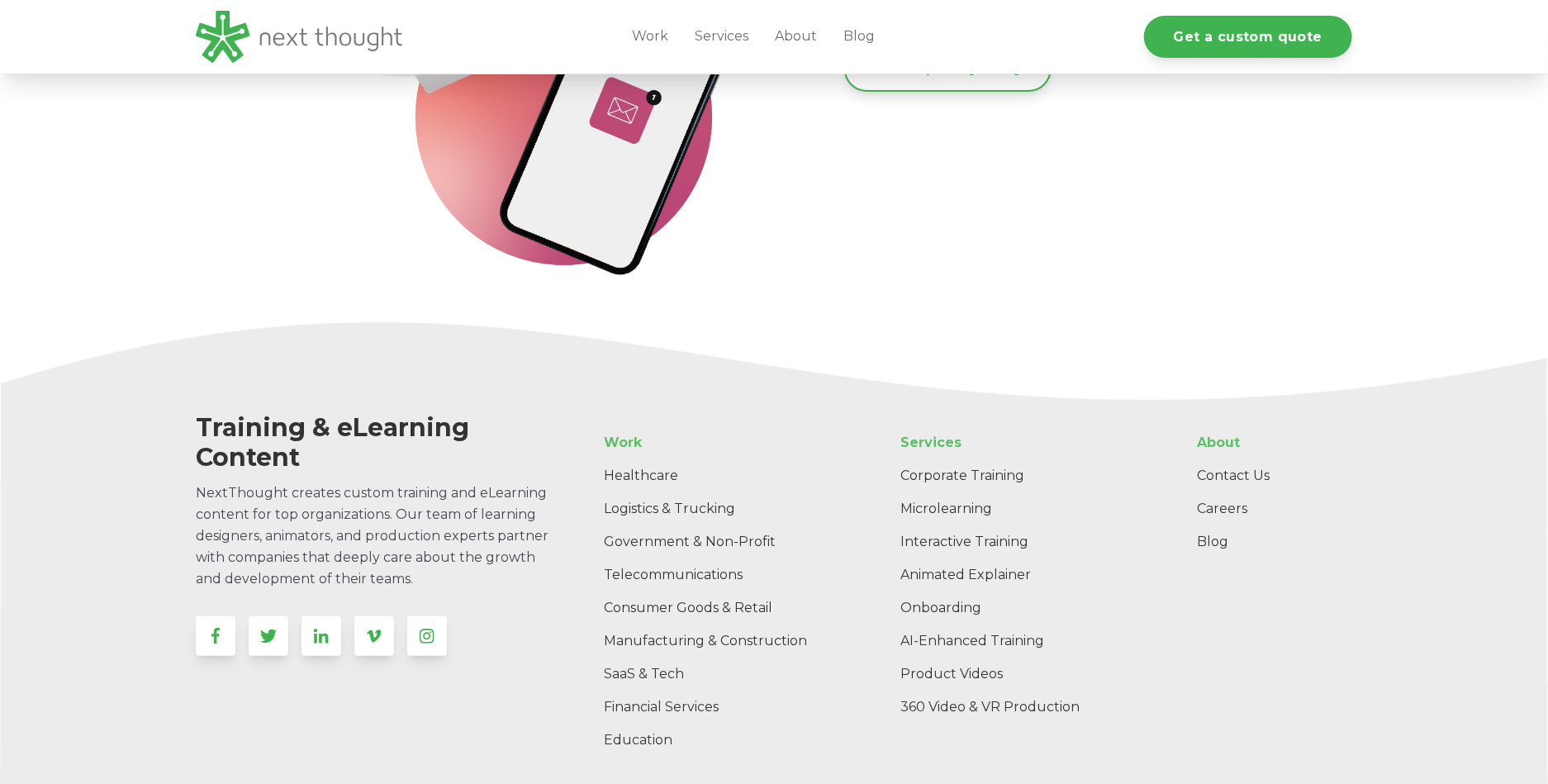
scroll to position [3487, 0]
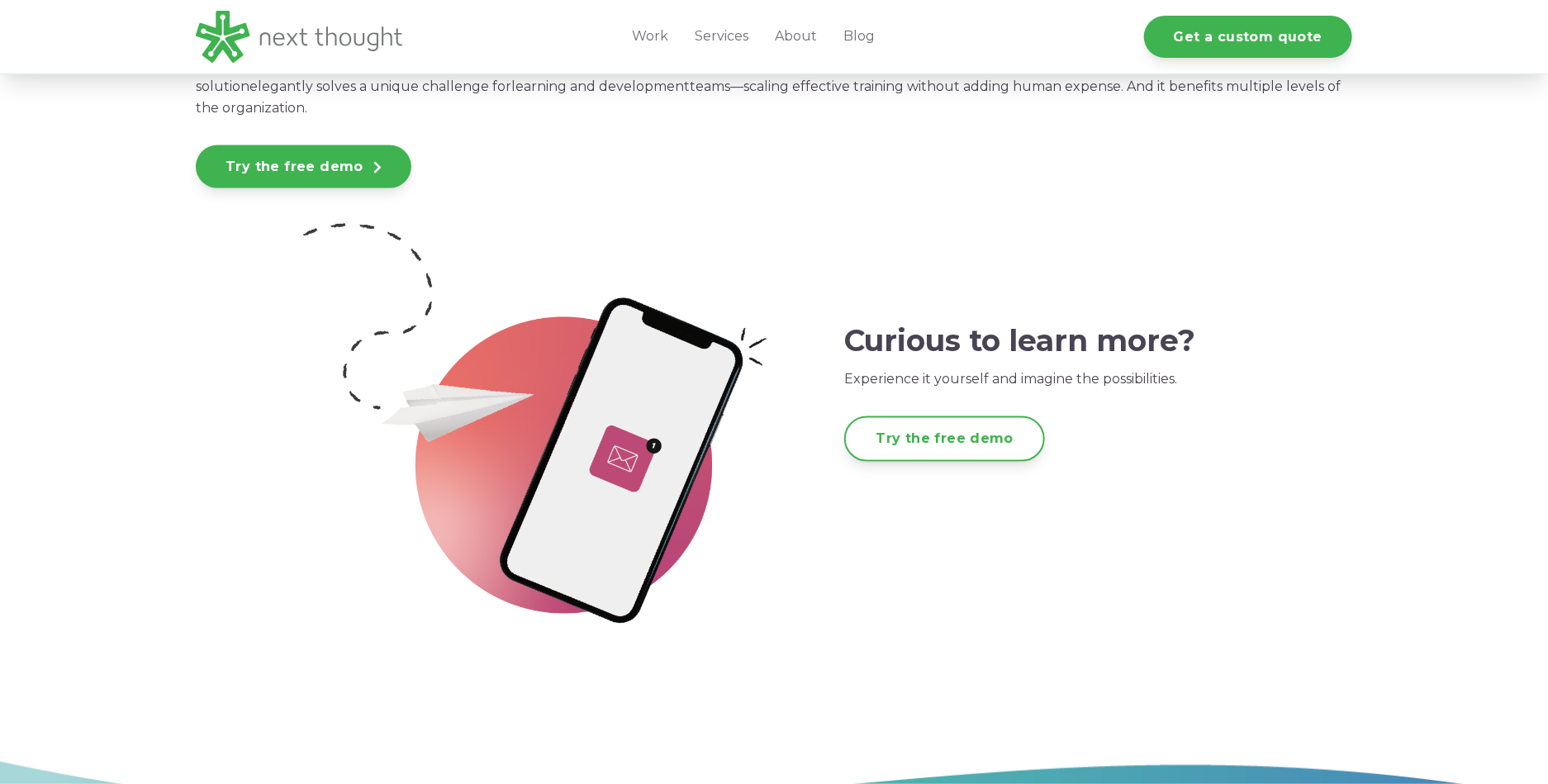
scroll to position [4669, 0]
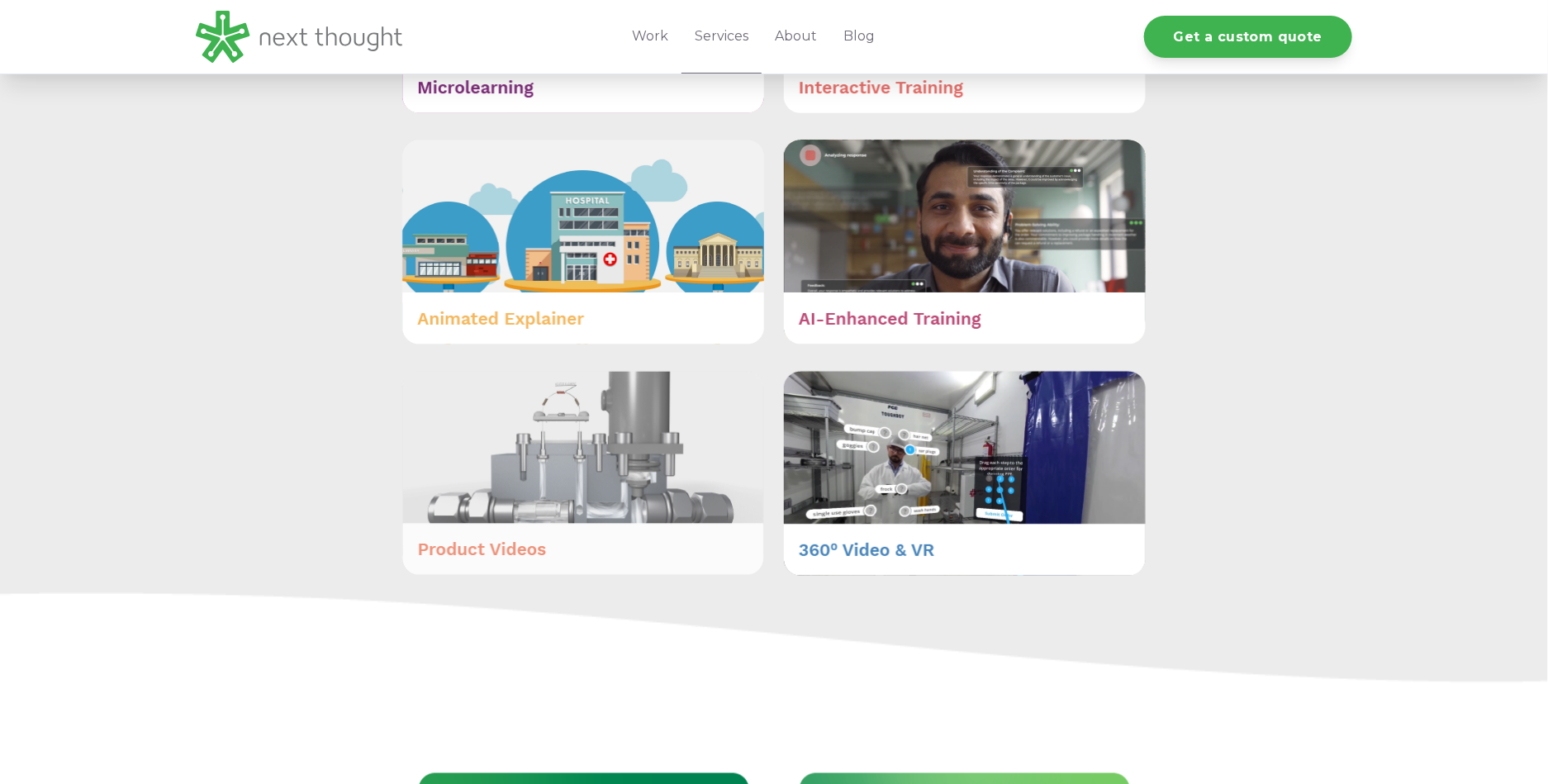
click at [616, 477] on img at bounding box center [583, 472] width 362 height 204
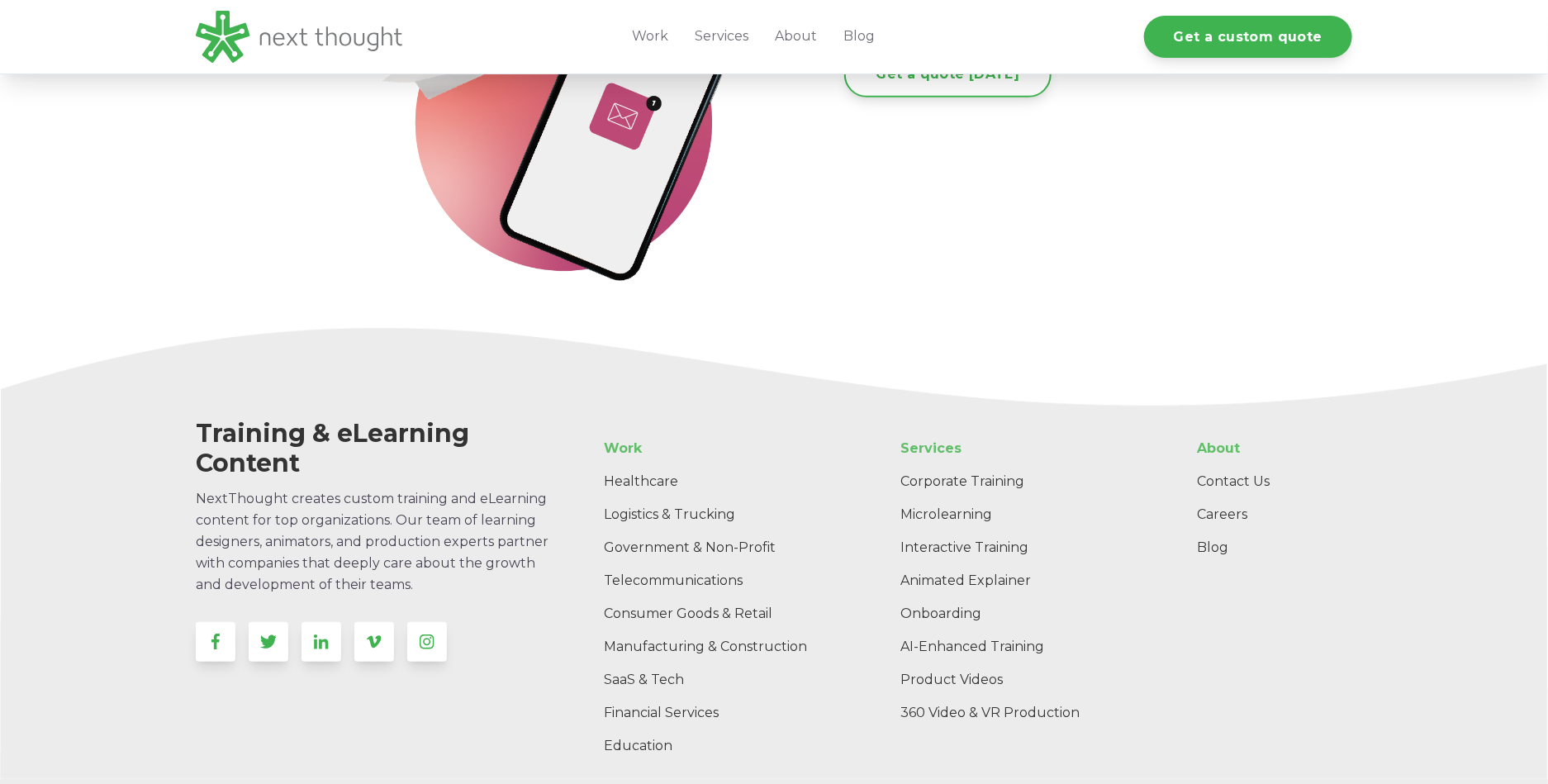
scroll to position [4040, 0]
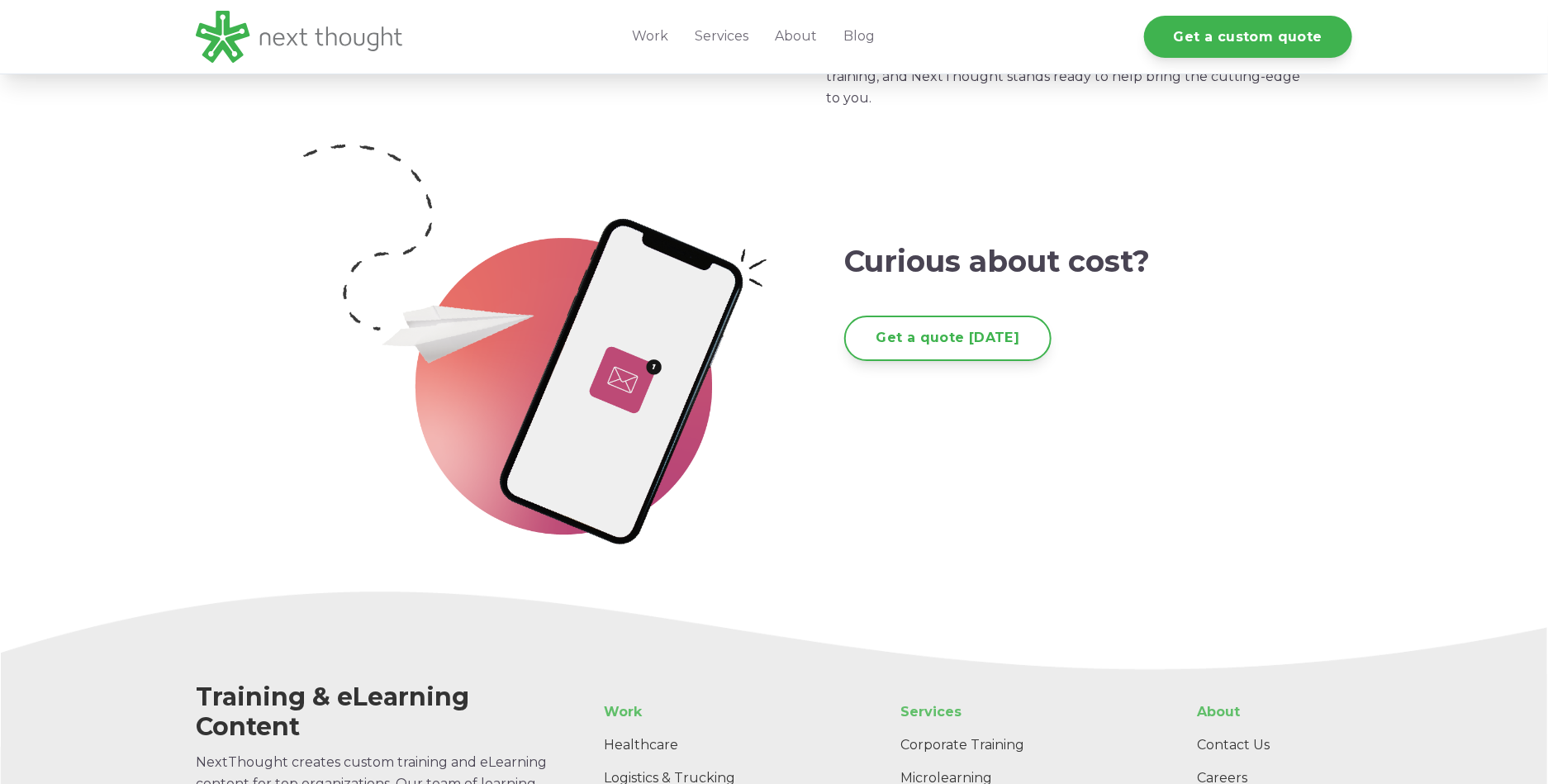
scroll to position [3186, 0]
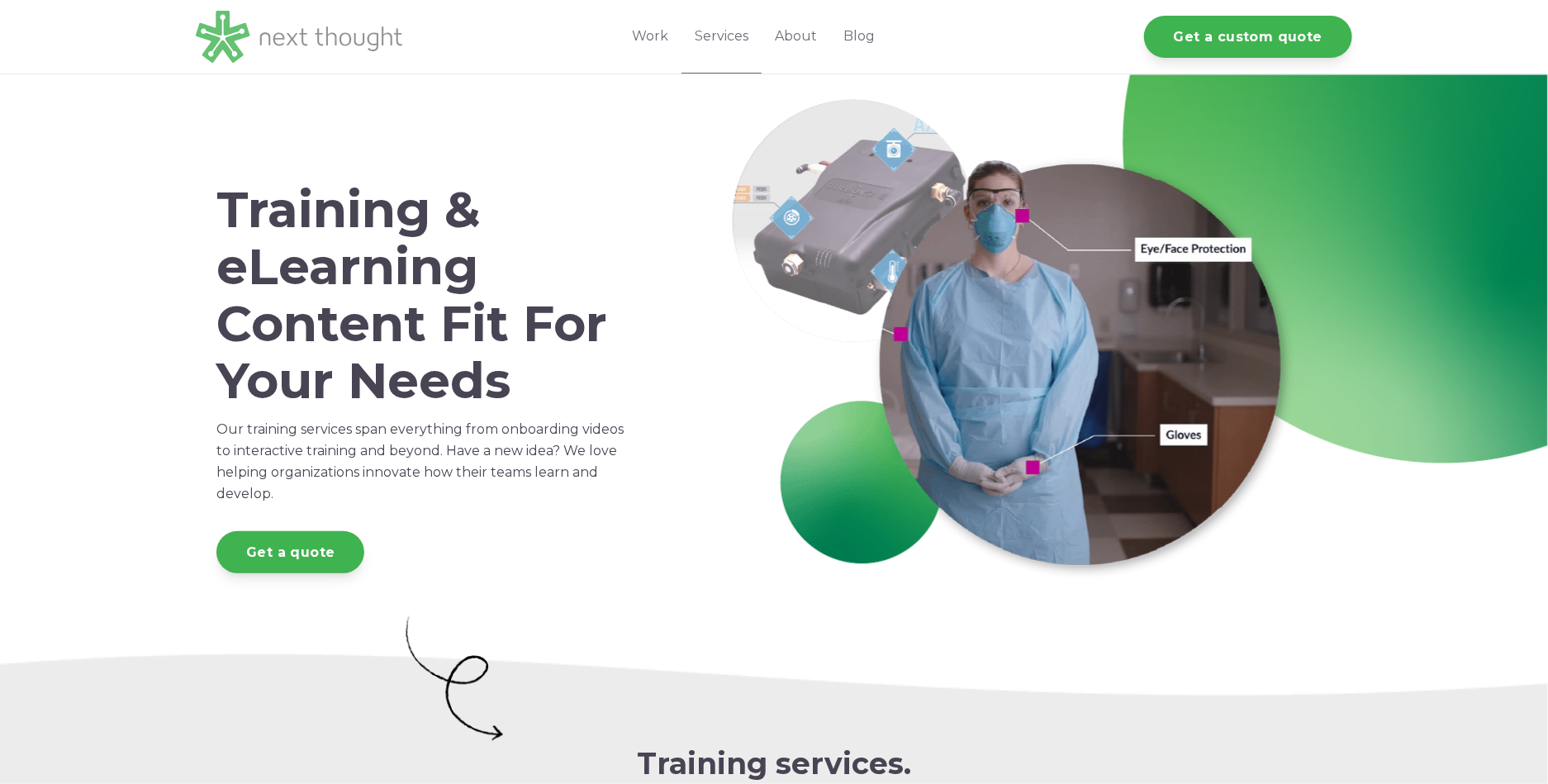
click at [308, 40] on img at bounding box center [299, 37] width 206 height 52
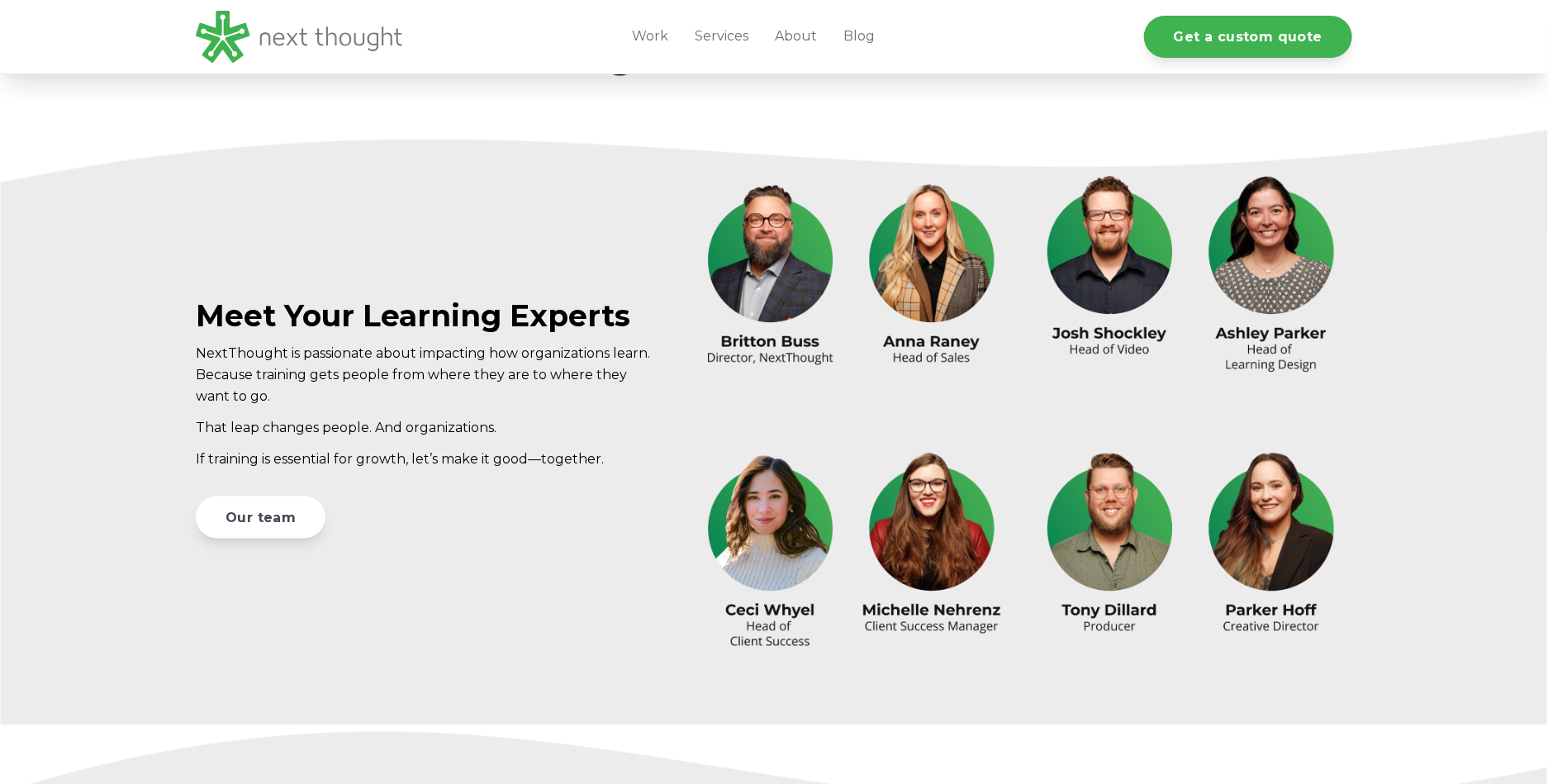
scroll to position [4734, 0]
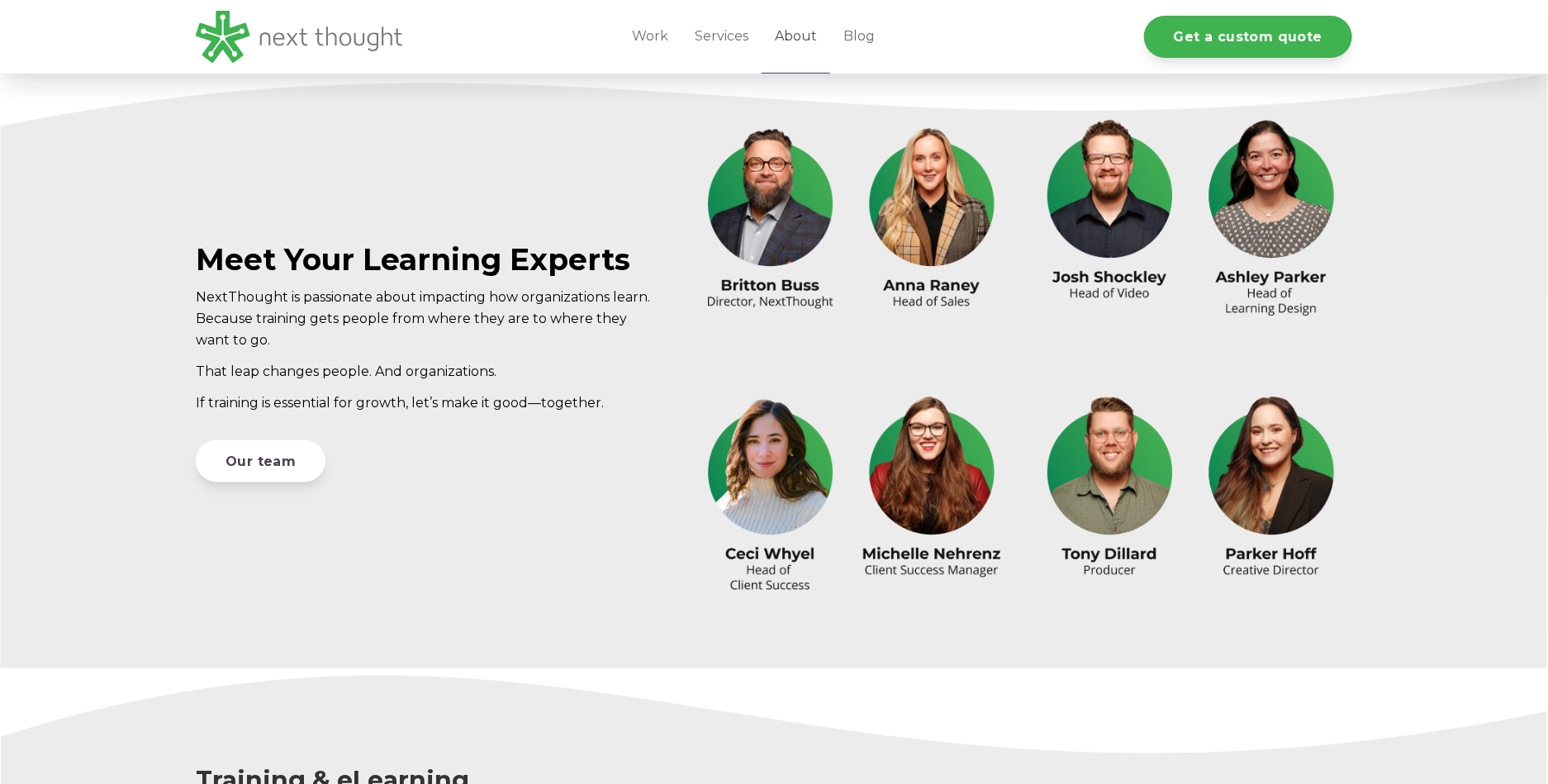
click at [815, 32] on link "About" at bounding box center [796, 37] width 68 height 73
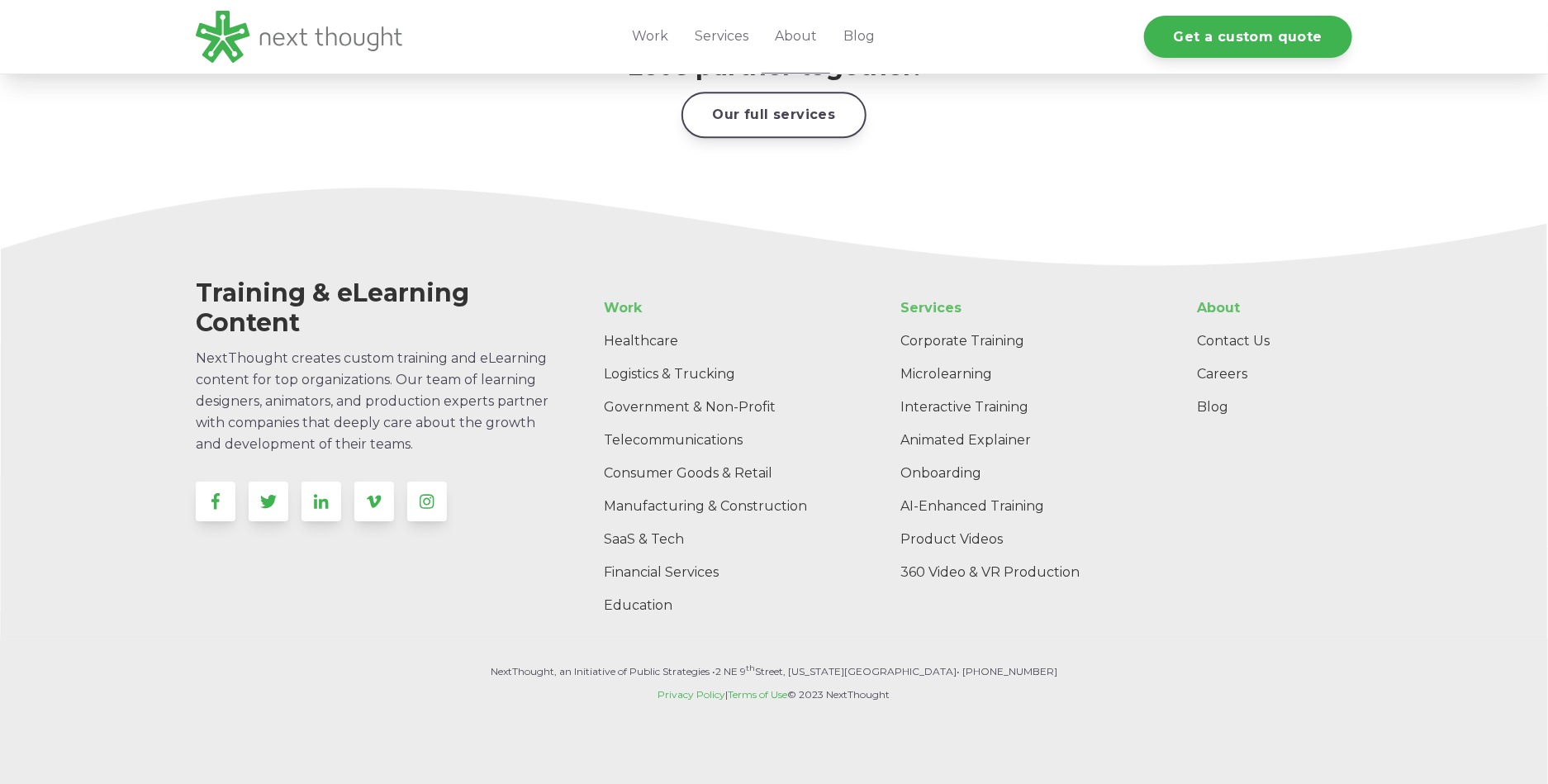
scroll to position [2611, 0]
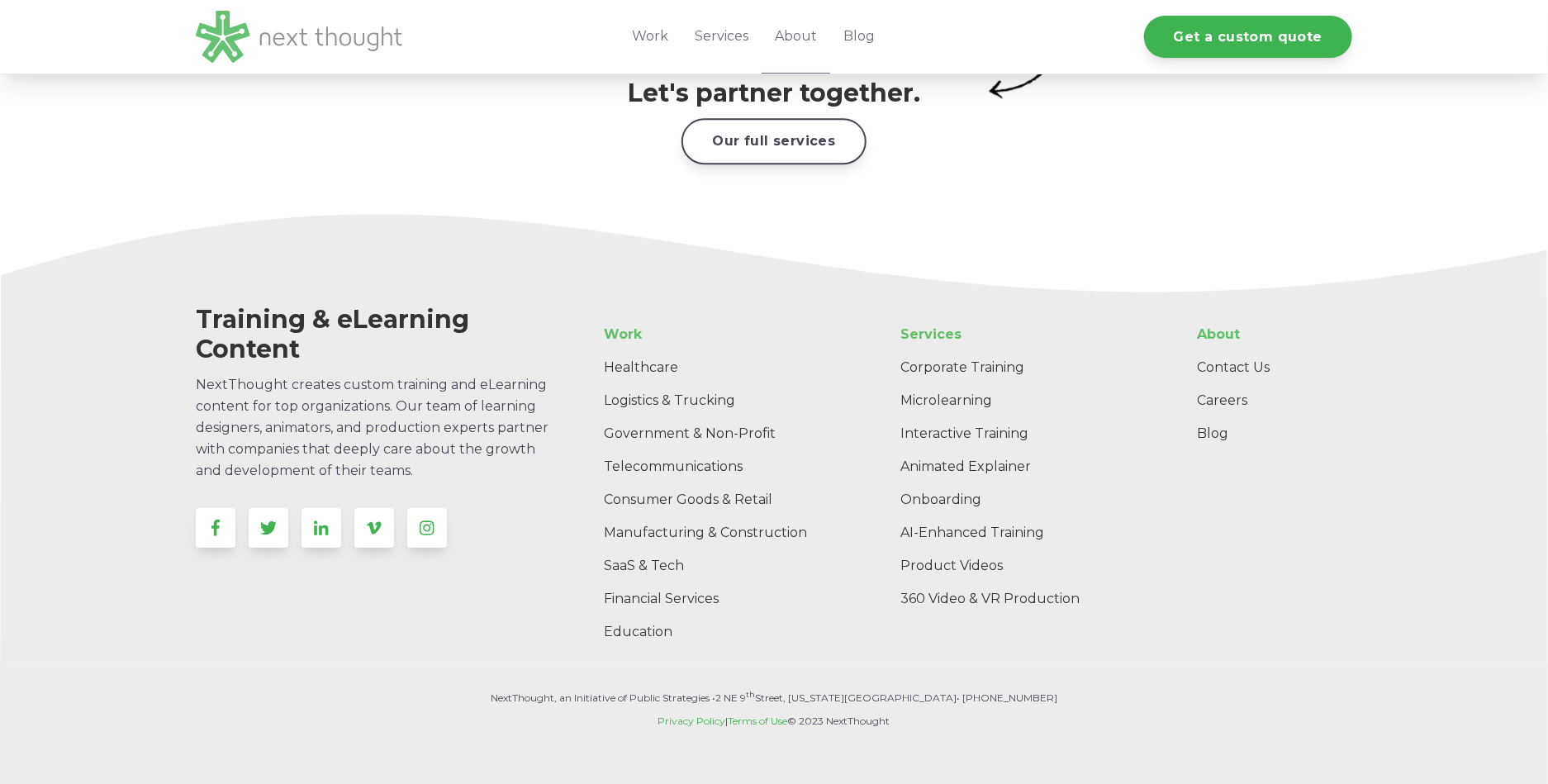
click at [287, 43] on img at bounding box center [299, 37] width 206 height 52
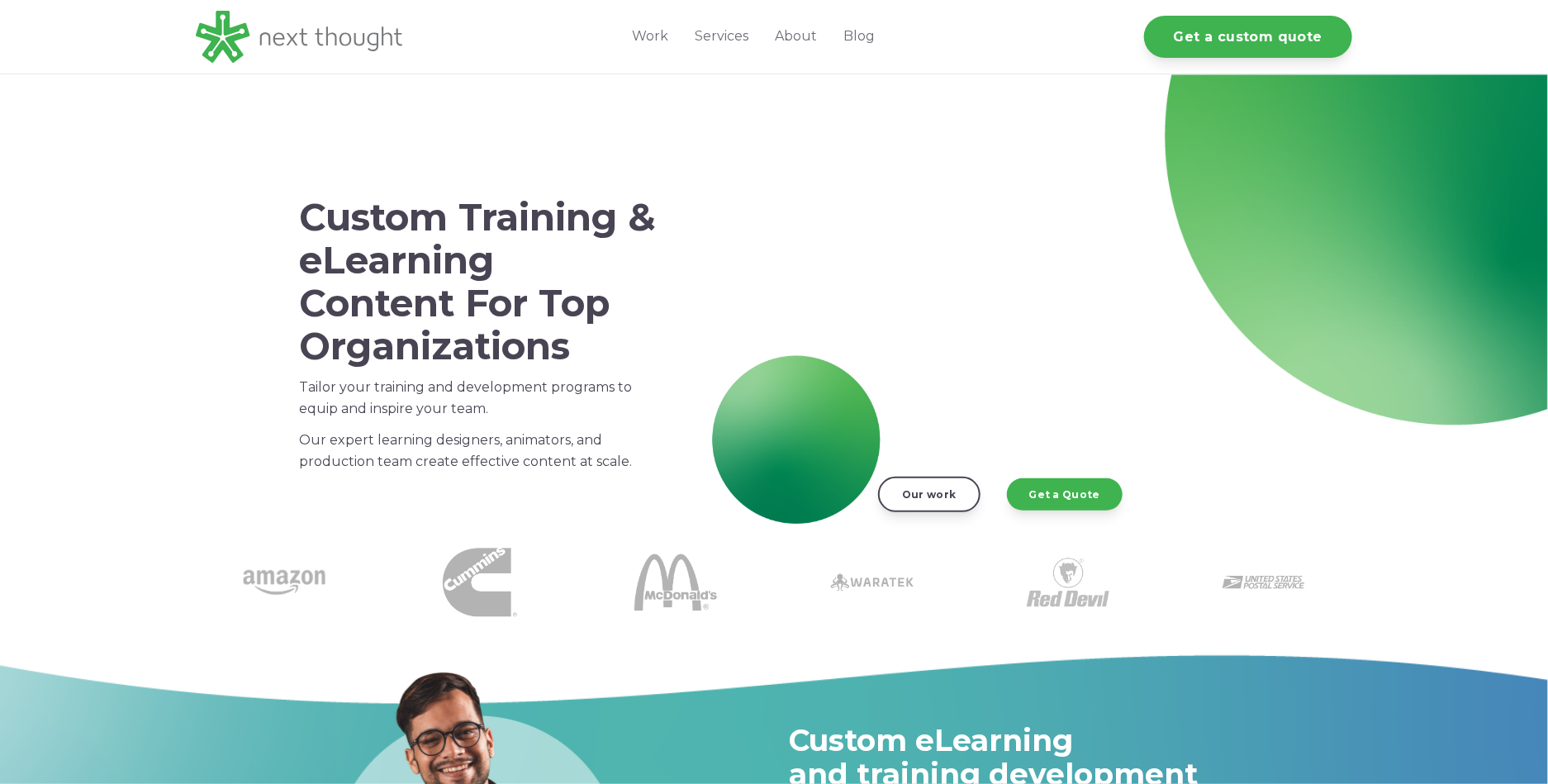
click at [789, 107] on div "Custom Training & eLearning Content For Top Organizations Tailor your training …" at bounding box center [774, 308] width 1548 height 467
